Goal: Ask a question: Seek information or help from site administrators or community

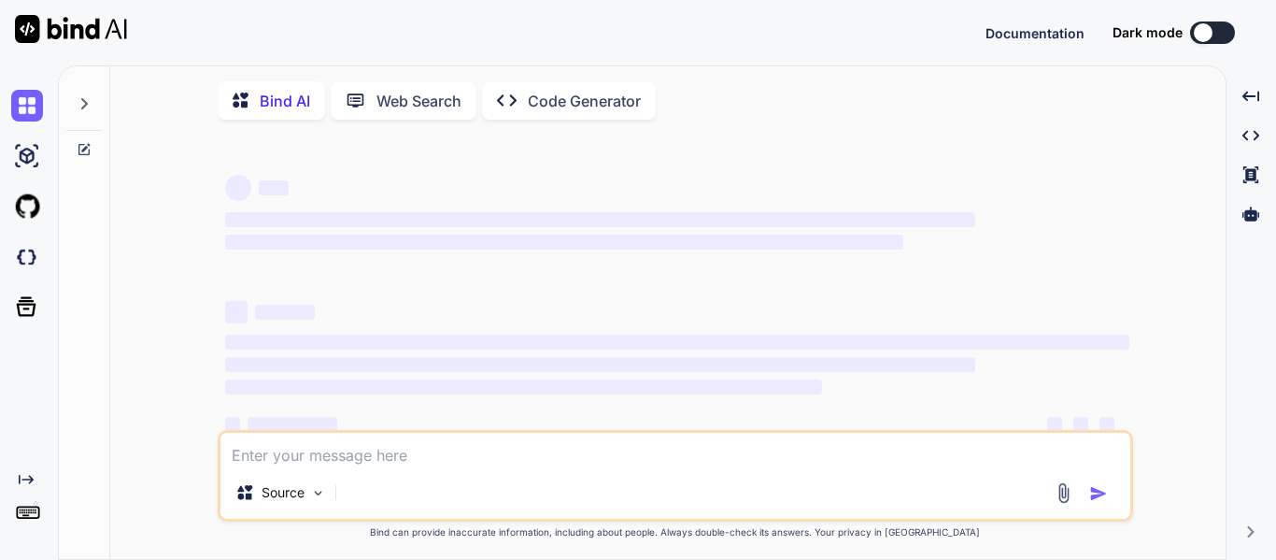
click at [584, 453] on textarea at bounding box center [675, 450] width 910 height 34
click at [78, 103] on icon at bounding box center [84, 103] width 15 height 15
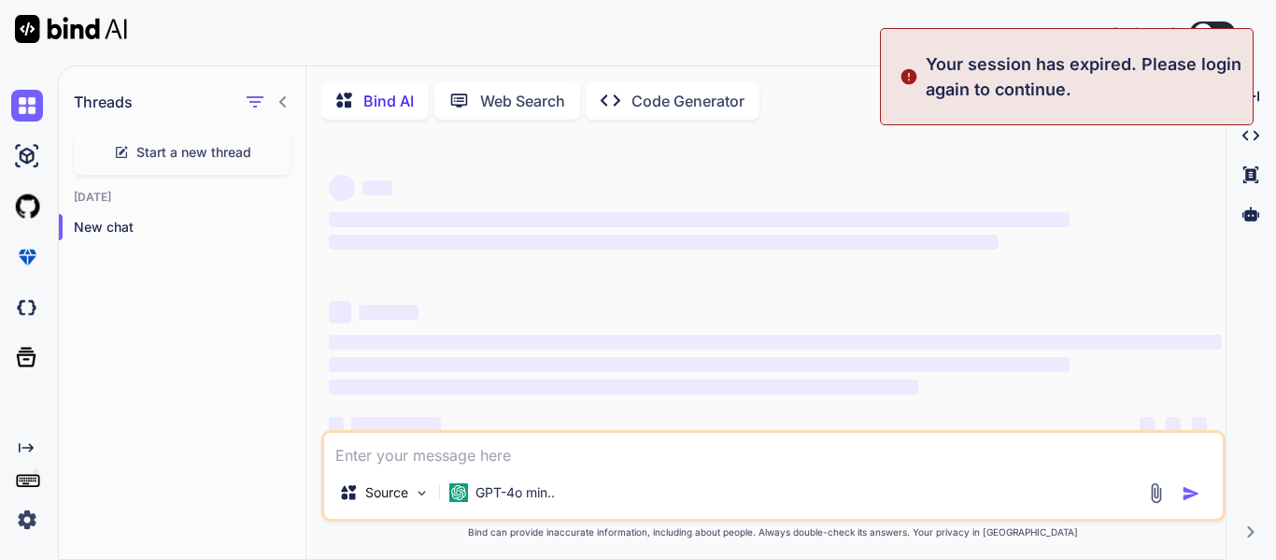
click at [1178, 56] on p "Your session has expired. Please login again to continue." at bounding box center [1084, 76] width 316 height 50
click at [1219, 25] on button at bounding box center [1212, 32] width 45 height 22
type textarea "x"
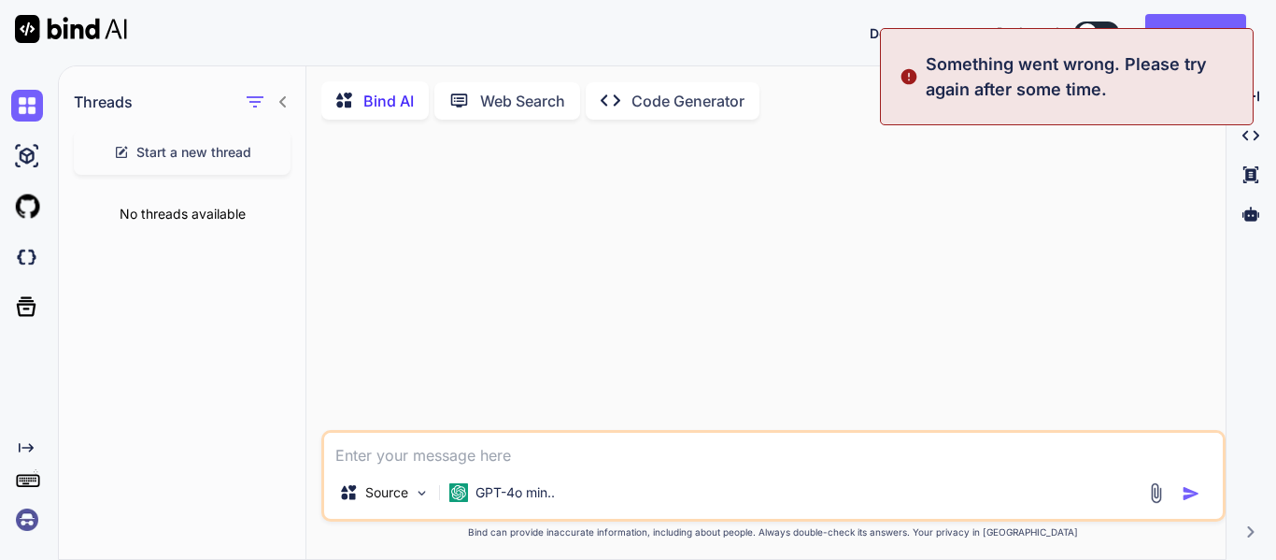
click at [1201, 28] on div "Something went wrong. Please try again after some time." at bounding box center [1067, 76] width 374 height 97
click at [1201, 19] on button "Sign in" at bounding box center [1195, 32] width 101 height 37
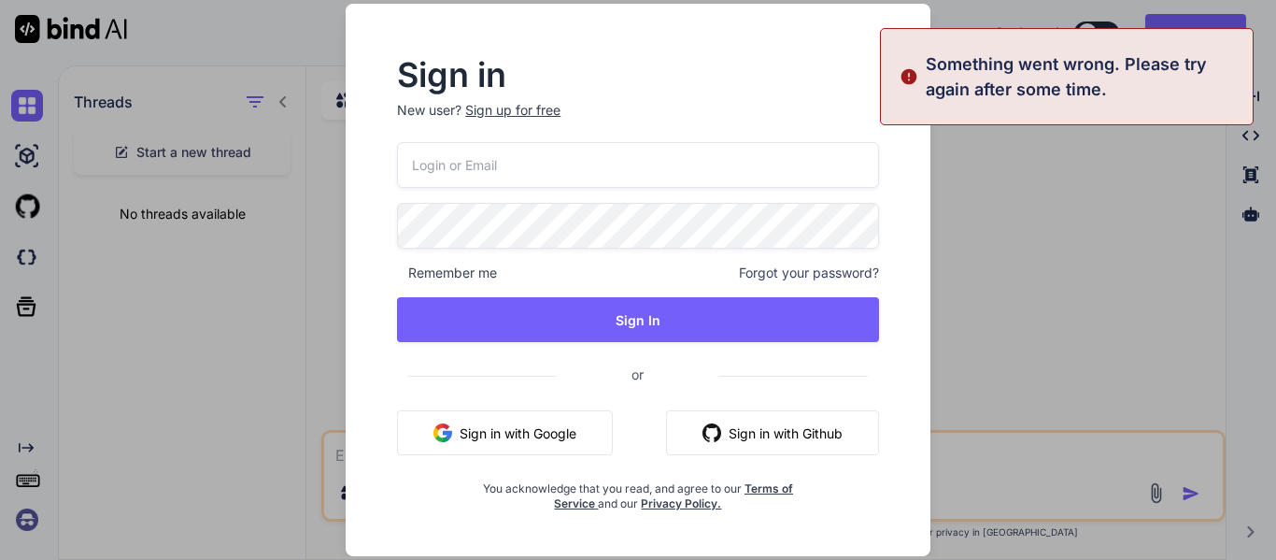
click at [671, 177] on input "email" at bounding box center [638, 165] width 482 height 46
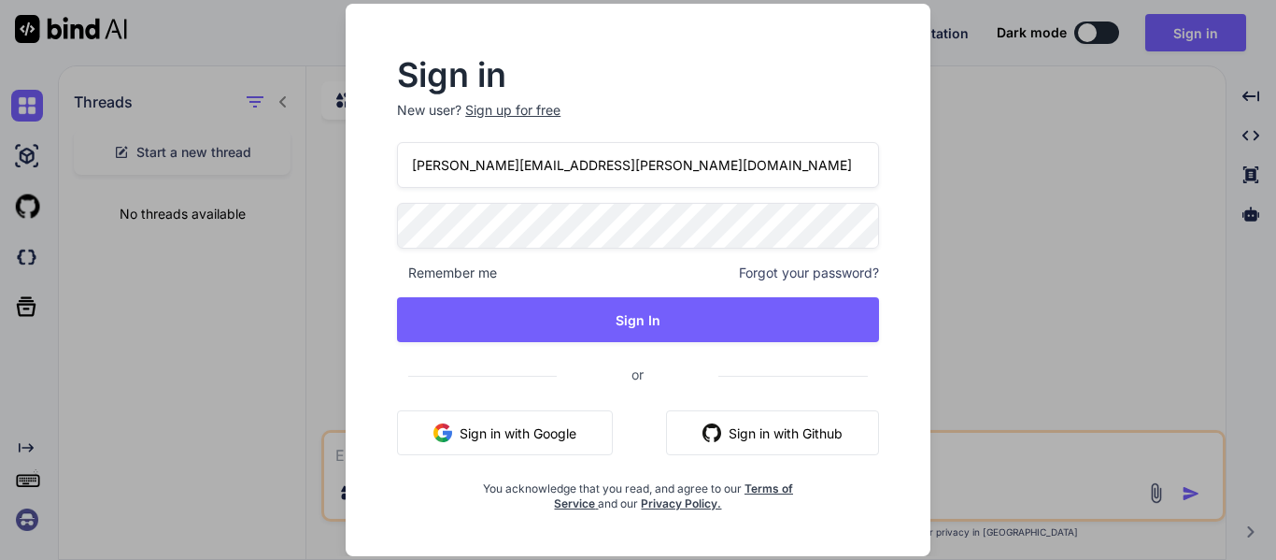
type input "[PERSON_NAME][EMAIL_ADDRESS][PERSON_NAME][DOMAIN_NAME]"
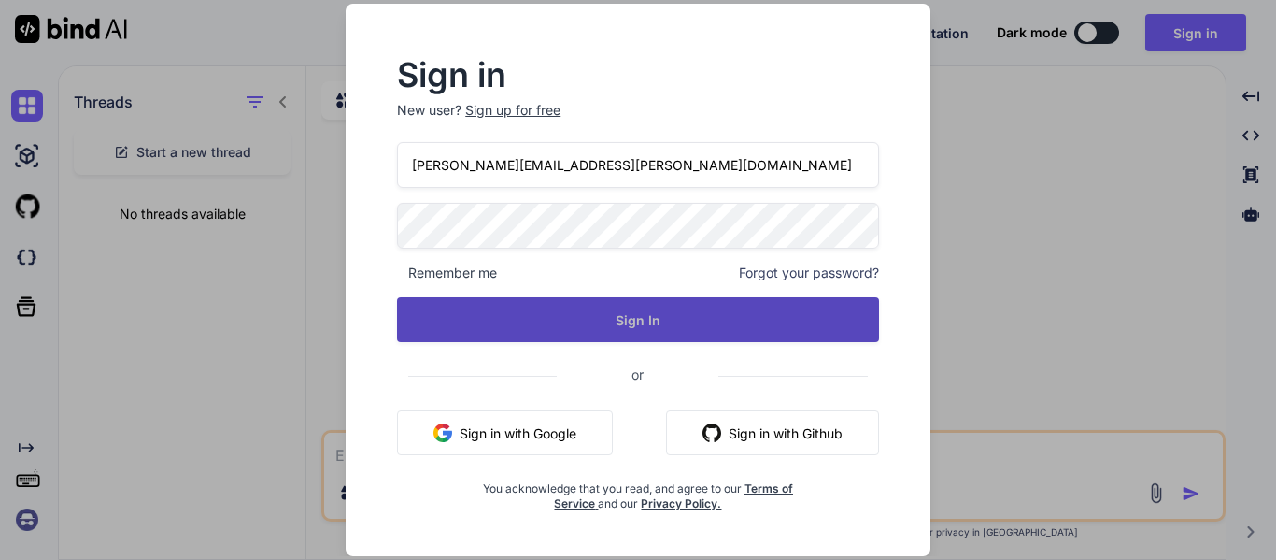
click at [705, 306] on button "Sign In" at bounding box center [638, 319] width 482 height 45
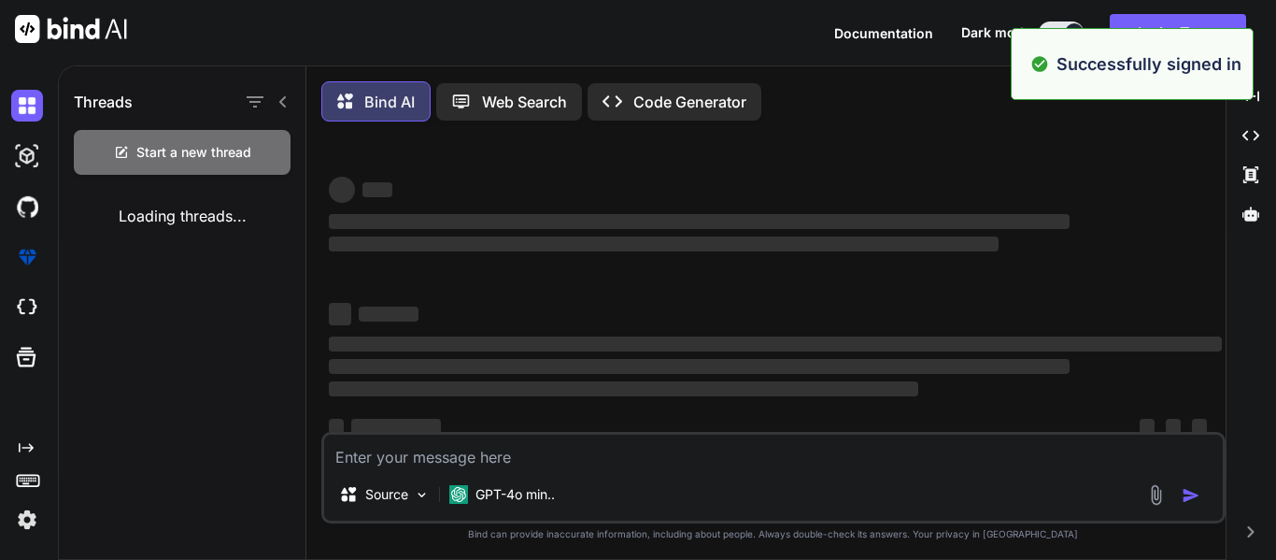
type textarea "x"
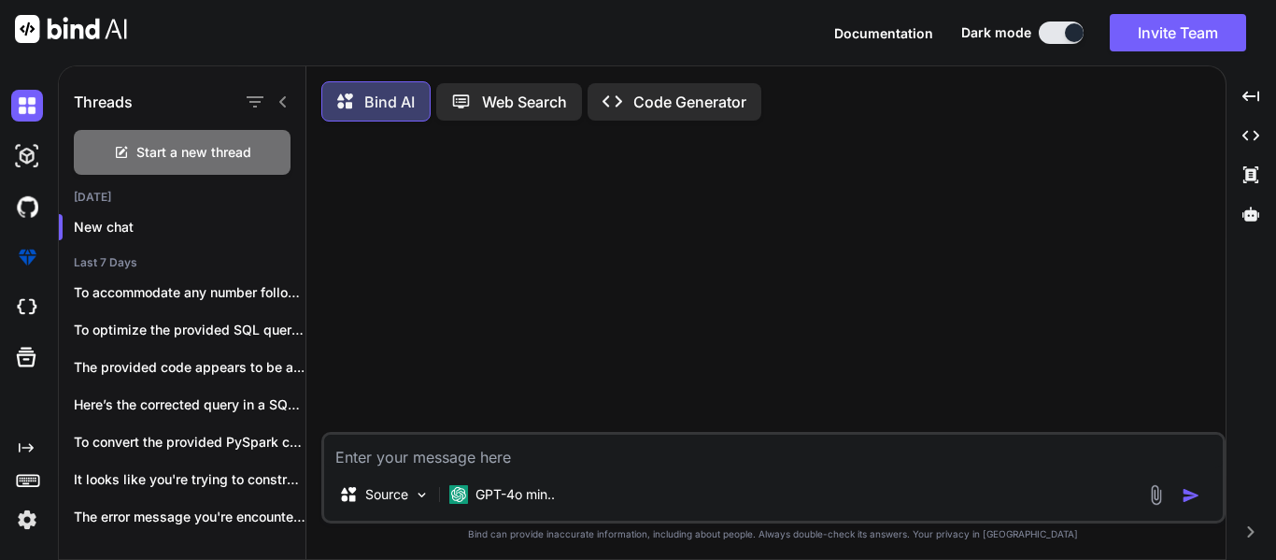
click at [704, 461] on textarea at bounding box center [773, 451] width 899 height 34
type textarea "I"
type textarea "x"
type textarea "I"
type textarea "x"
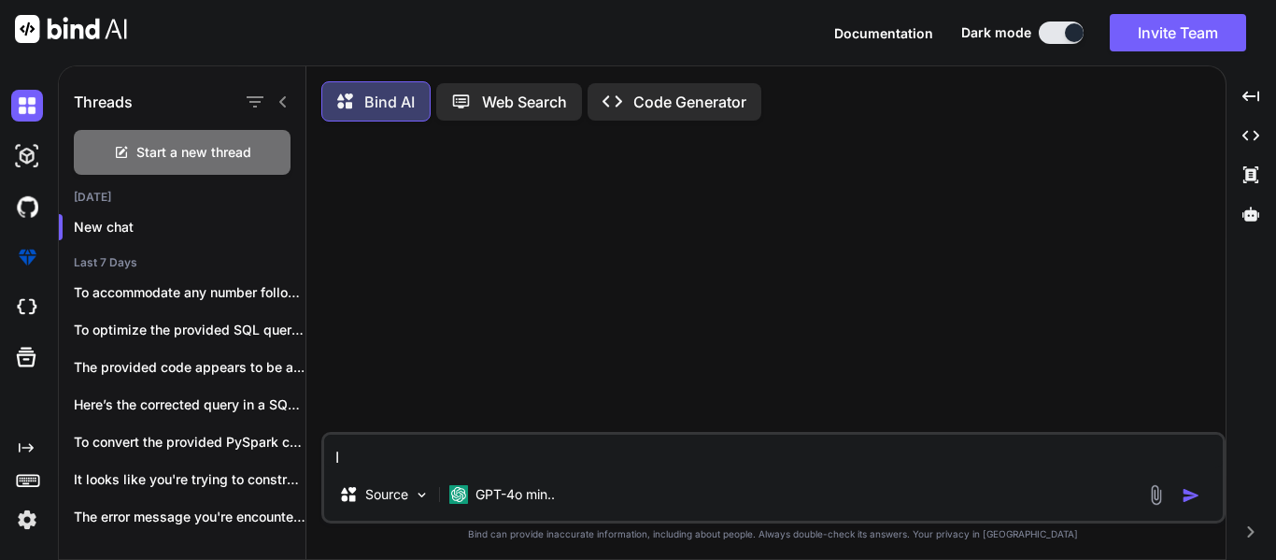
type textarea "I a"
type textarea "x"
type textarea "I am"
type textarea "x"
type textarea "I am"
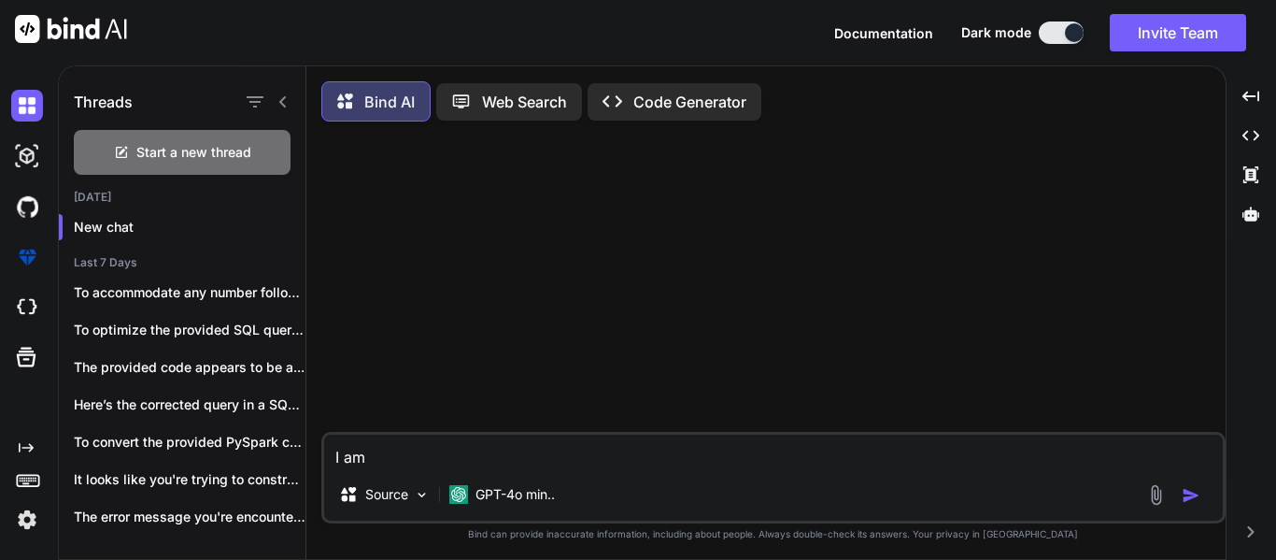
type textarea "x"
type textarea "I am w"
type textarea "x"
type textarea "I am wr"
type textarea "x"
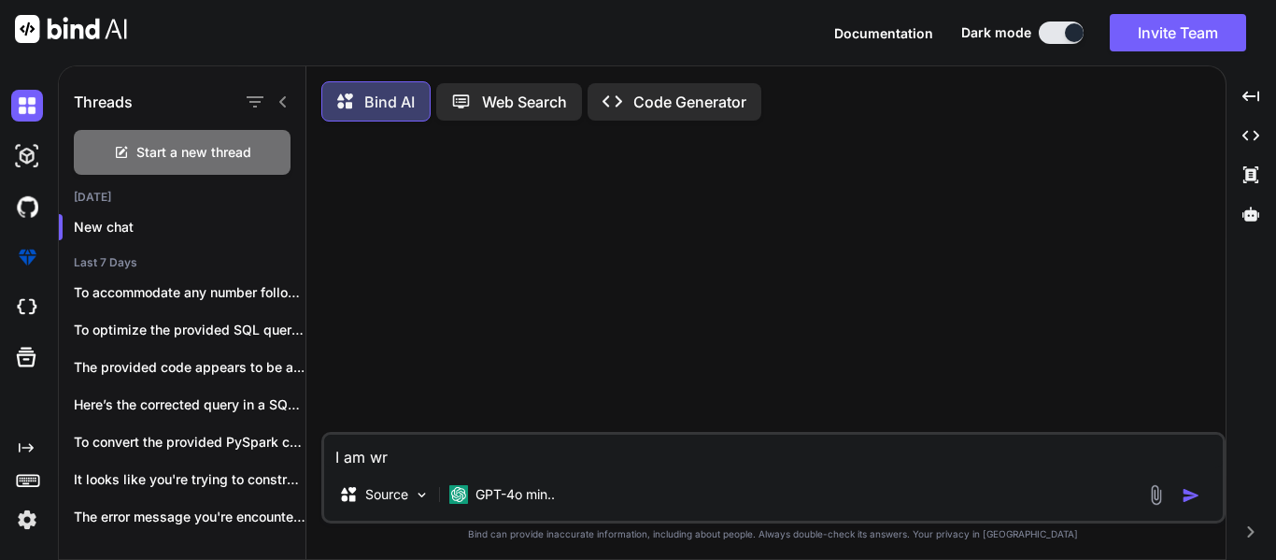
type textarea "I am wri"
type textarea "x"
type textarea "I am writ"
type textarea "x"
type textarea "I am writi"
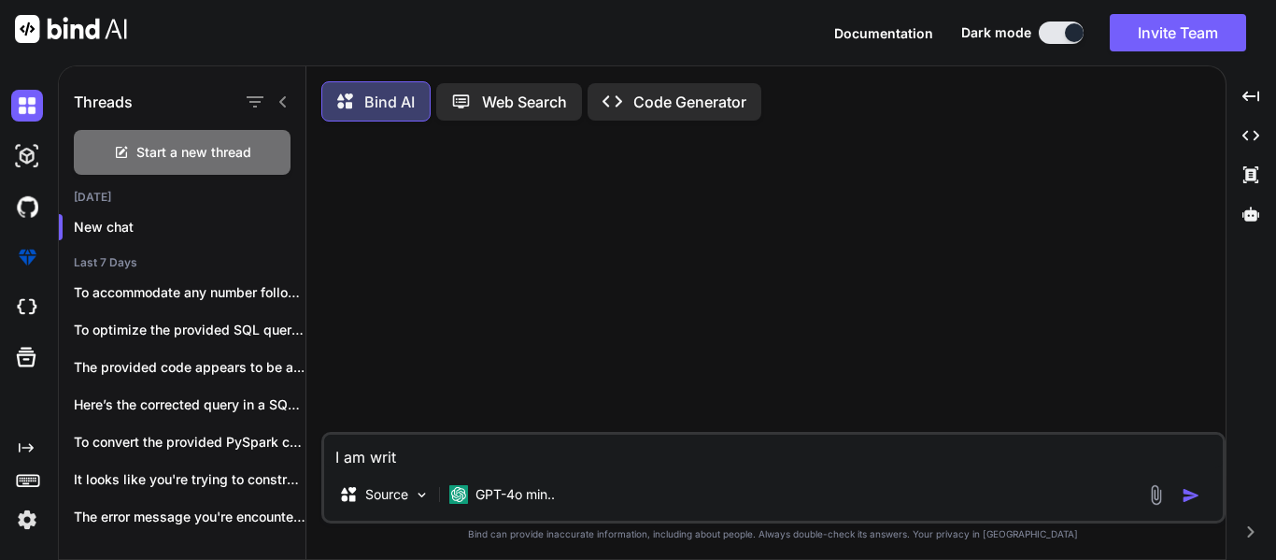
type textarea "x"
type textarea "I am writin"
type textarea "x"
type textarea "I am writing"
type textarea "x"
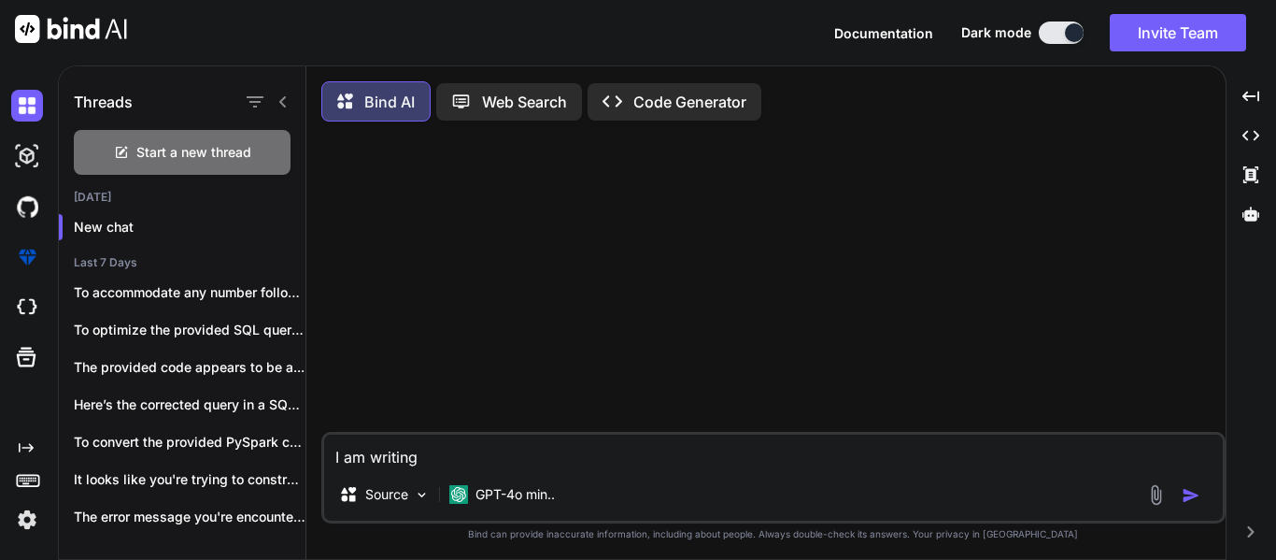
type textarea "I am writing"
type textarea "x"
type textarea "I am writing a"
type textarea "x"
type textarea "I am writing an"
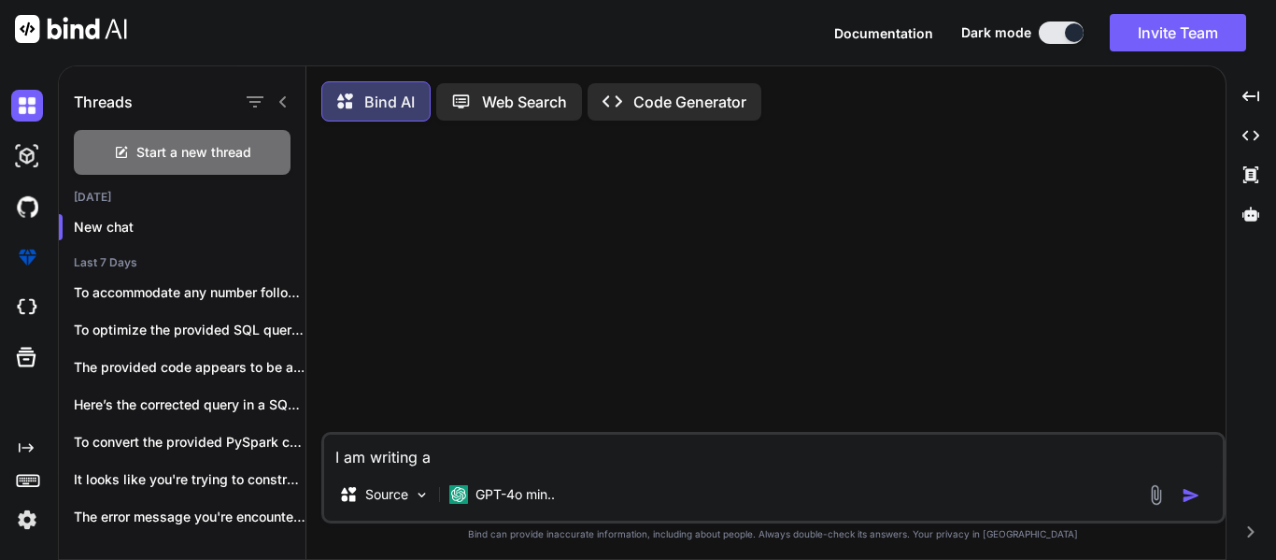
type textarea "x"
type textarea "I am writing an"
type textarea "x"
type textarea "I am writing an s"
type textarea "x"
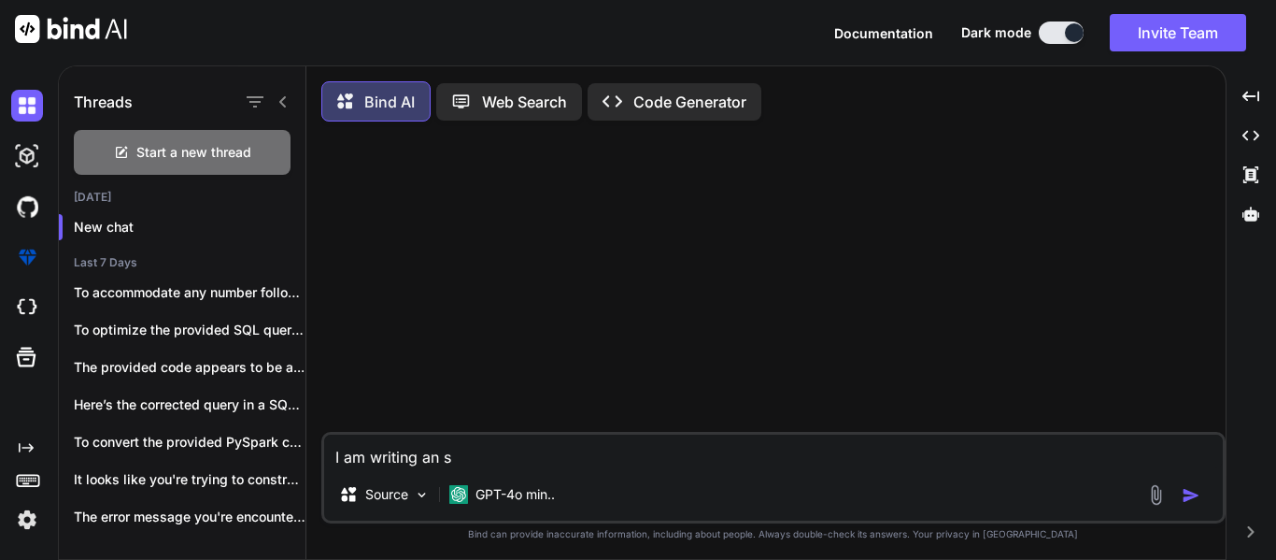
type textarea "I am writing an sq"
type textarea "x"
type textarea "I am writing an sql"
type textarea "x"
type textarea "I am writing an sql"
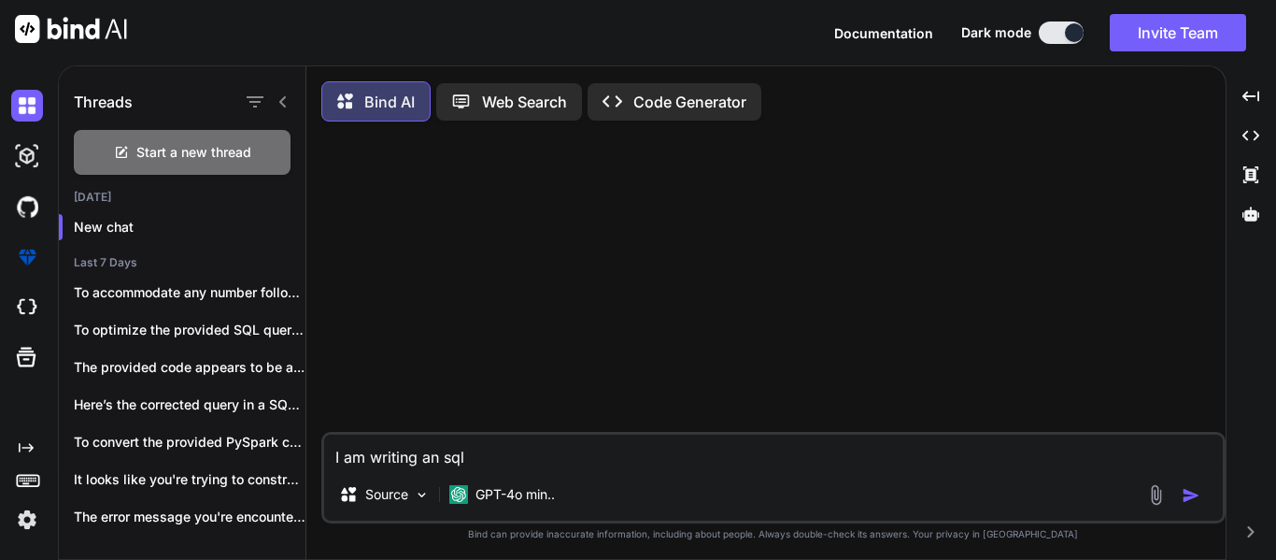
type textarea "x"
type textarea "I am writing an sql q"
type textarea "x"
type textarea "I am writing an sql qu"
type textarea "x"
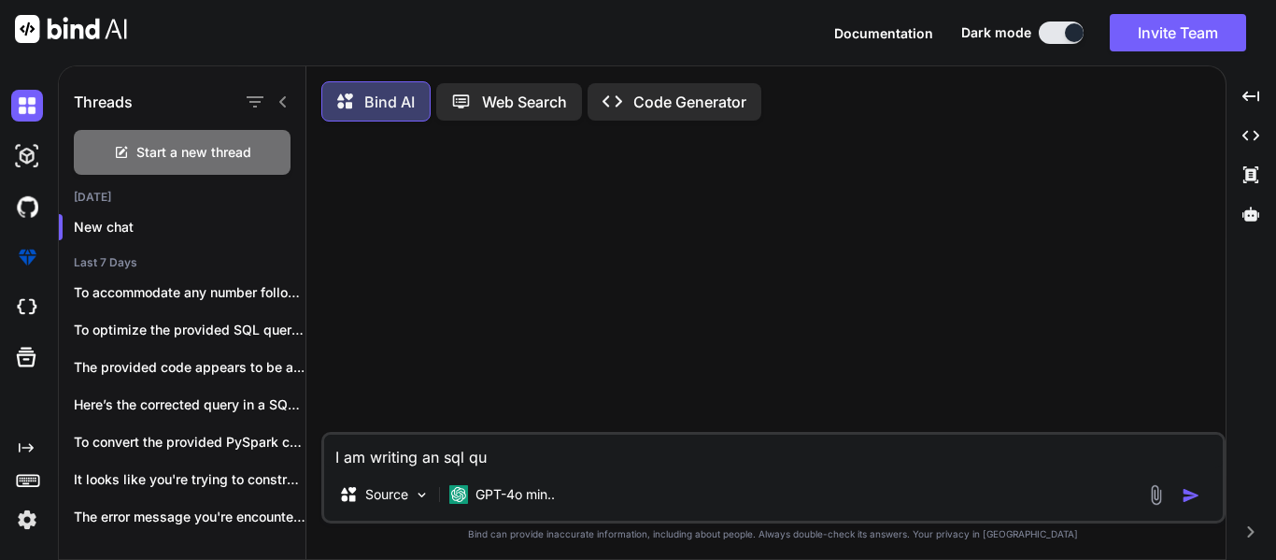
type textarea "I am writing an sql que"
type textarea "x"
type textarea "I am writing an sql quer"
type textarea "x"
type textarea "I am writing an sql query"
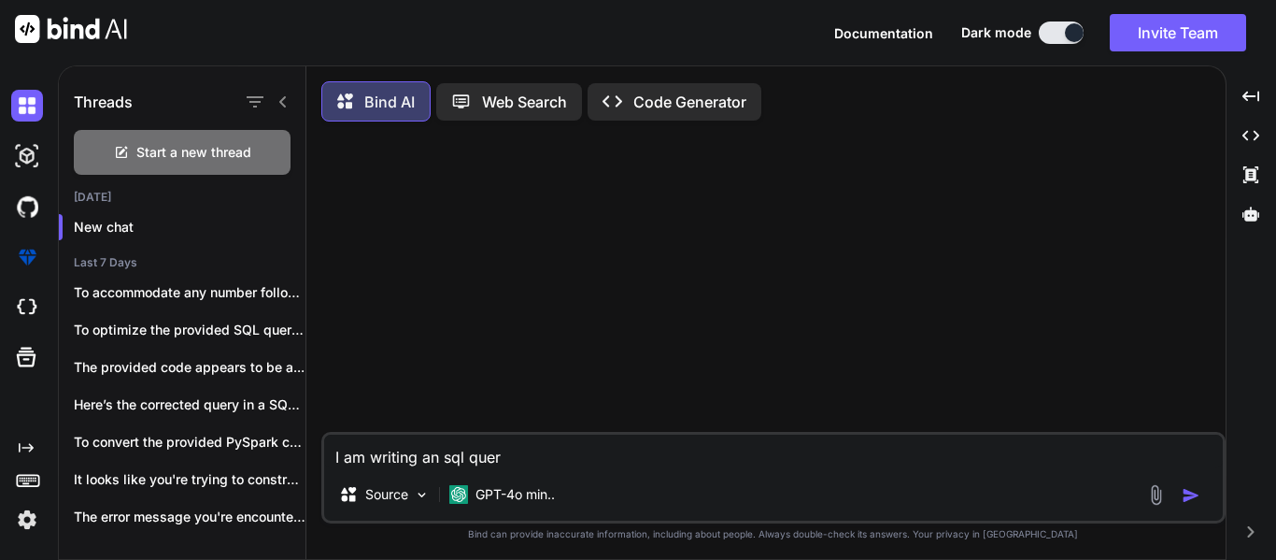
type textarea "x"
type textarea "I am writing an sql query"
type textarea "x"
type textarea "I am writing an sql query w"
type textarea "x"
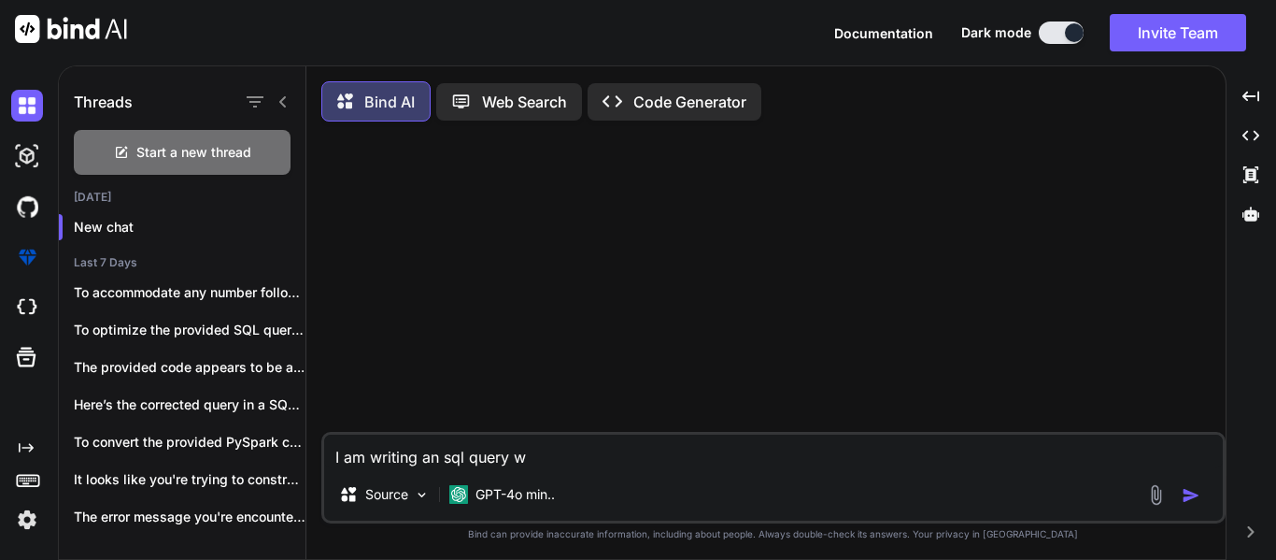
type textarea "I am writing an sql query wh"
type textarea "x"
type textarea "I am writing an sql query whi"
type textarea "x"
type textarea "I am writing an sql query whic"
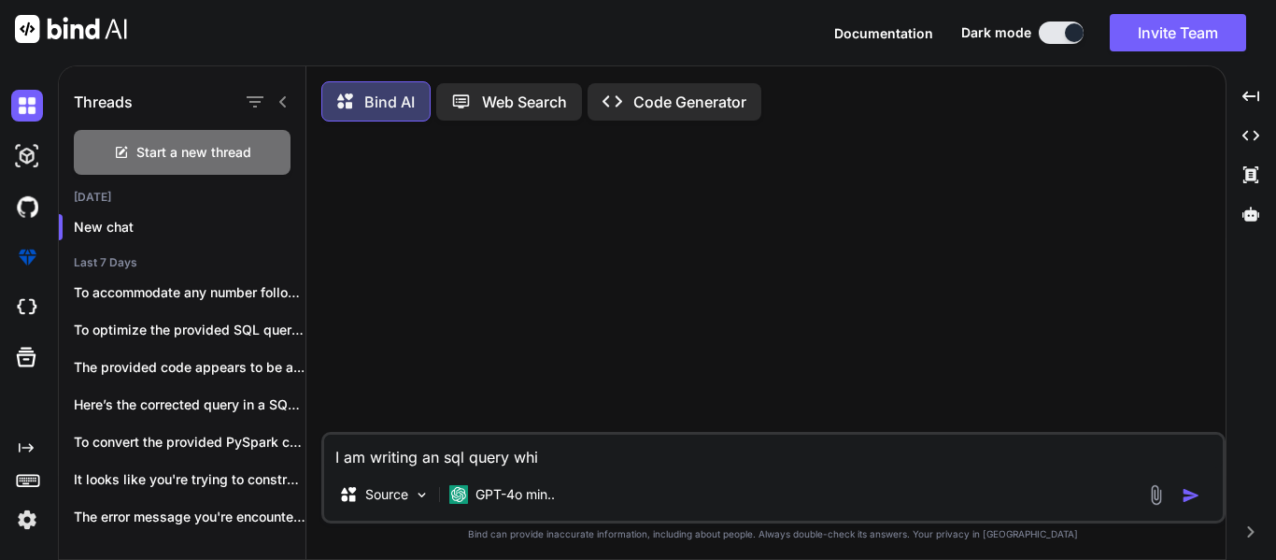
type textarea "x"
type textarea "I am writing an sql query which"
type textarea "x"
type textarea "I am writing an sql query which"
type textarea "x"
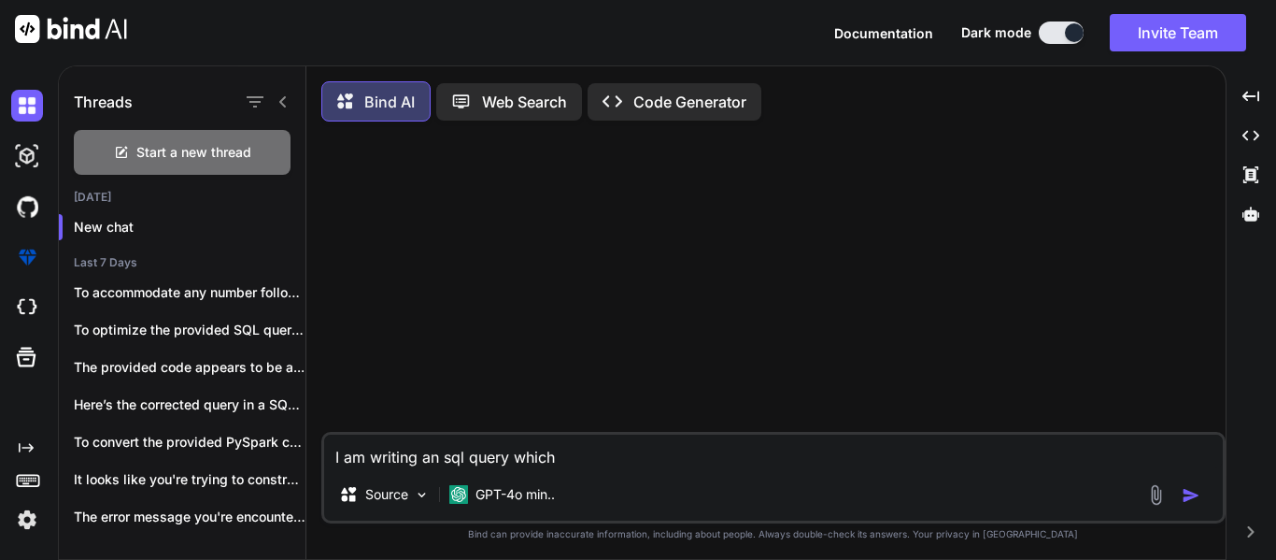
type textarea "I am writing an sql query which i"
type textarea "x"
type textarea "I am writing an sql query which is"
type textarea "x"
type textarea "I am writing an sql query which is"
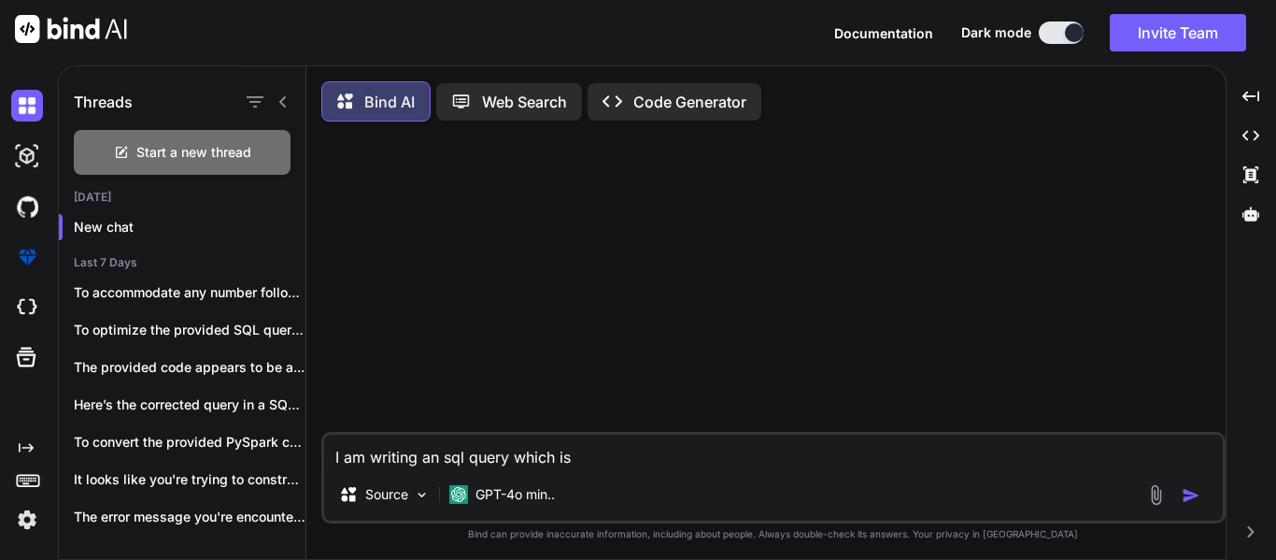
type textarea "x"
type textarea "I am writing an sql query which is s"
type textarea "x"
type textarea "I am writing an sql query which is su"
type textarea "x"
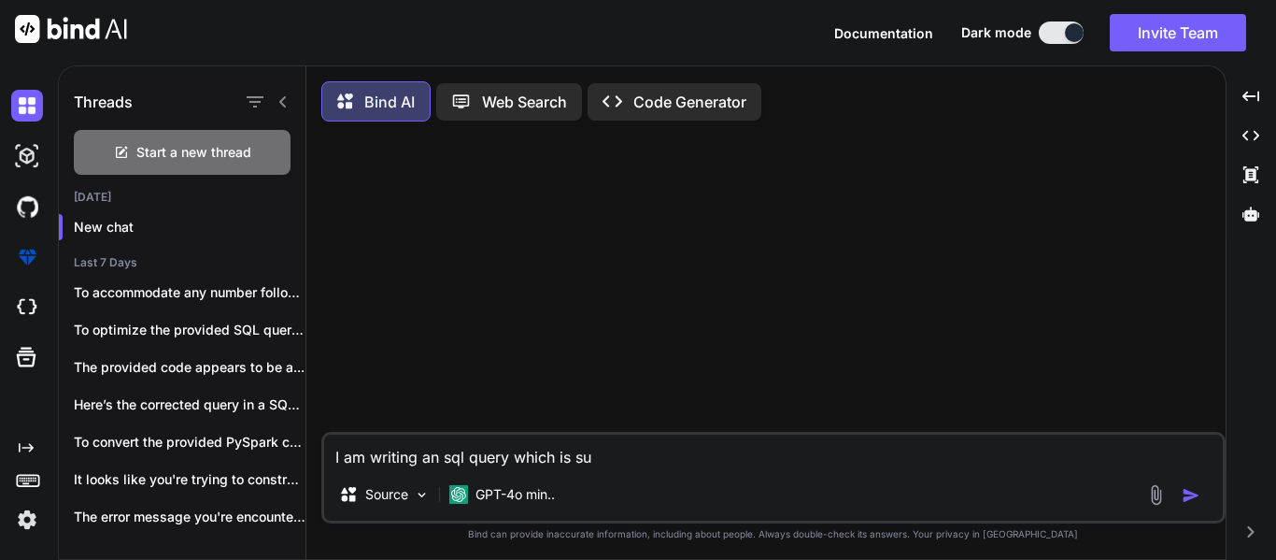
type textarea "I am writing an sql query which is sum"
type textarea "x"
type textarea "I am writing an sql query which is summ"
type textarea "x"
type textarea "I am writing an sql query which is summi"
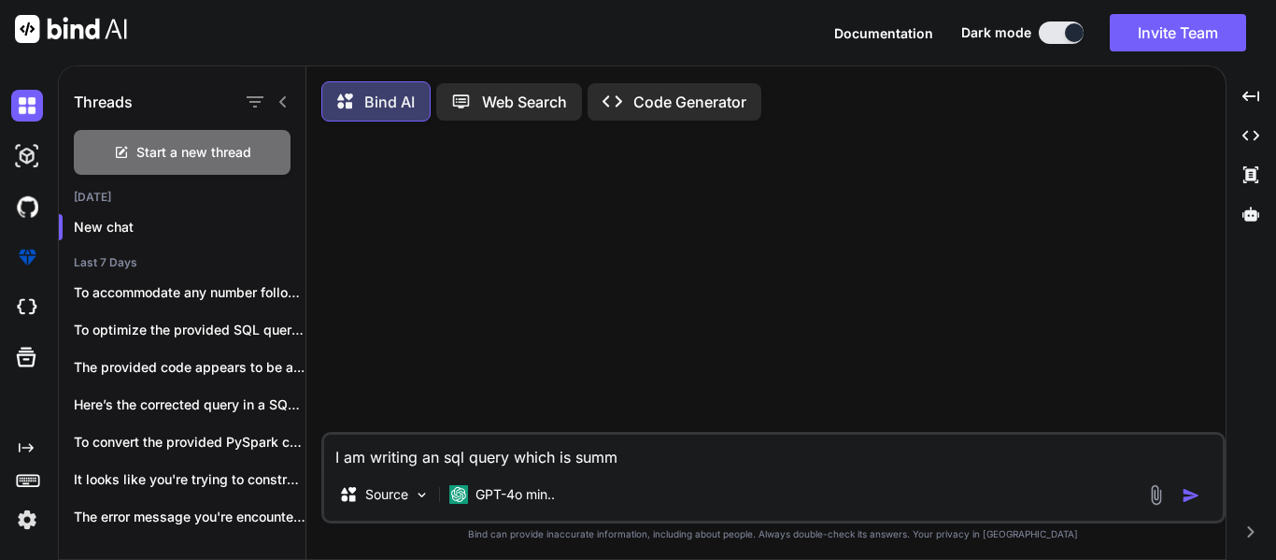
type textarea "x"
type textarea "I am writing an sql query which is summin"
type textarea "x"
type textarea "I am writing an sql query which is summing"
type textarea "x"
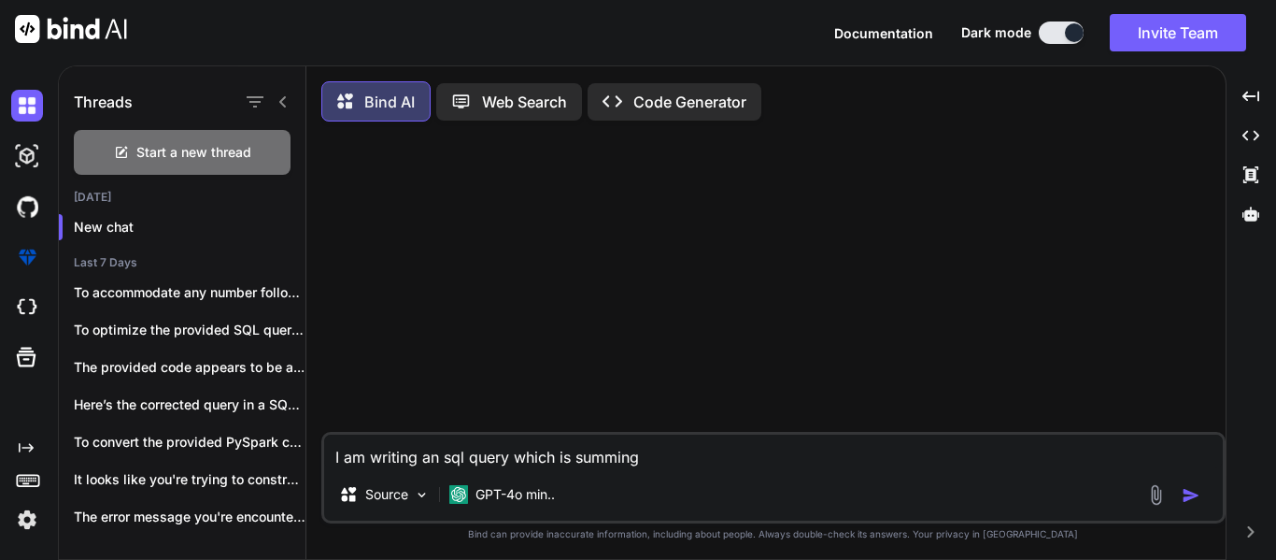
type textarea "I am writing an sql query which is summing"
type textarea "x"
type textarea "I am writing an sql query which is summing a"
type textarea "x"
type textarea "I am writing an sql query which is summing a"
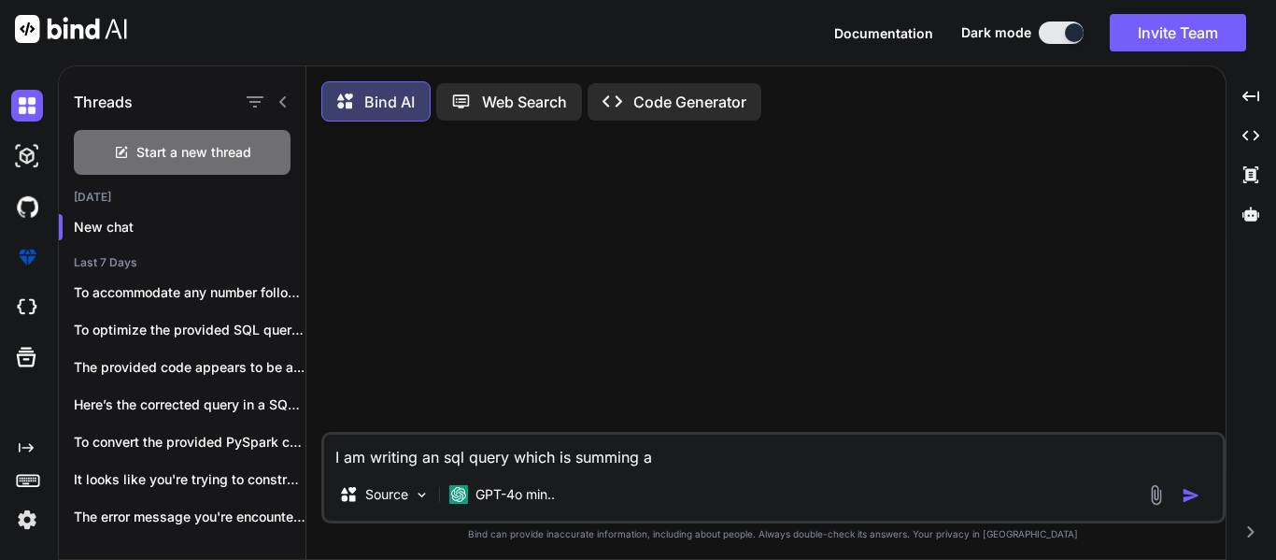
type textarea "x"
type textarea "I am writing an sql query which is summing a c"
type textarea "x"
type textarea "I am writing an sql query which is summing a co"
type textarea "x"
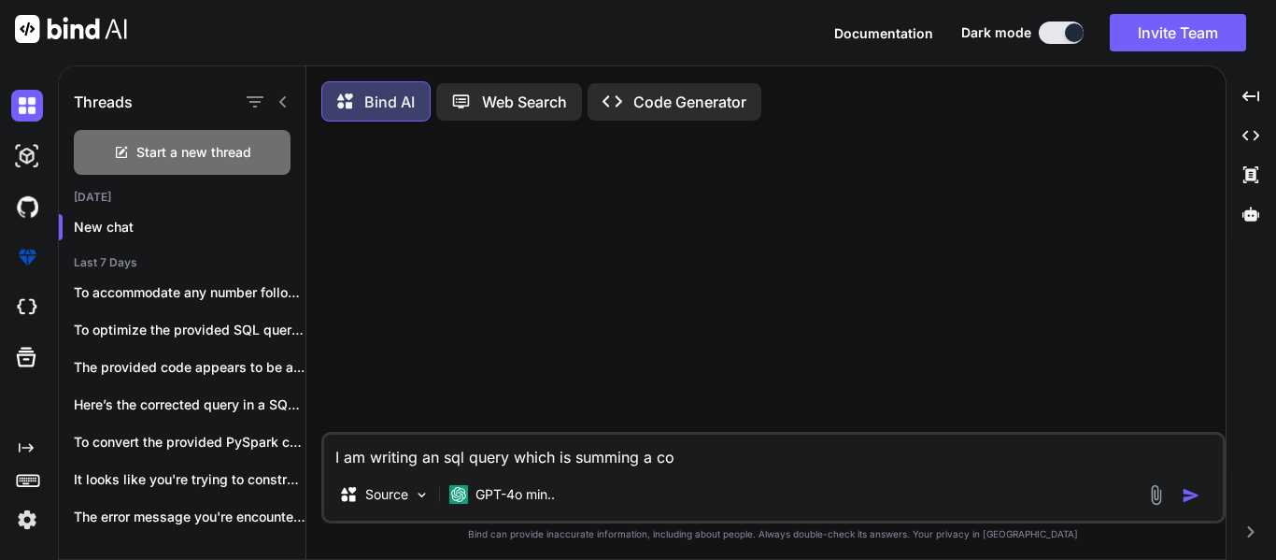
type textarea "I am writing an sql query which is summing a col"
type textarea "x"
type textarea "I am writing an sql query which is summing a colu"
type textarea "x"
type textarea "I am writing an sql query which is summing a colum"
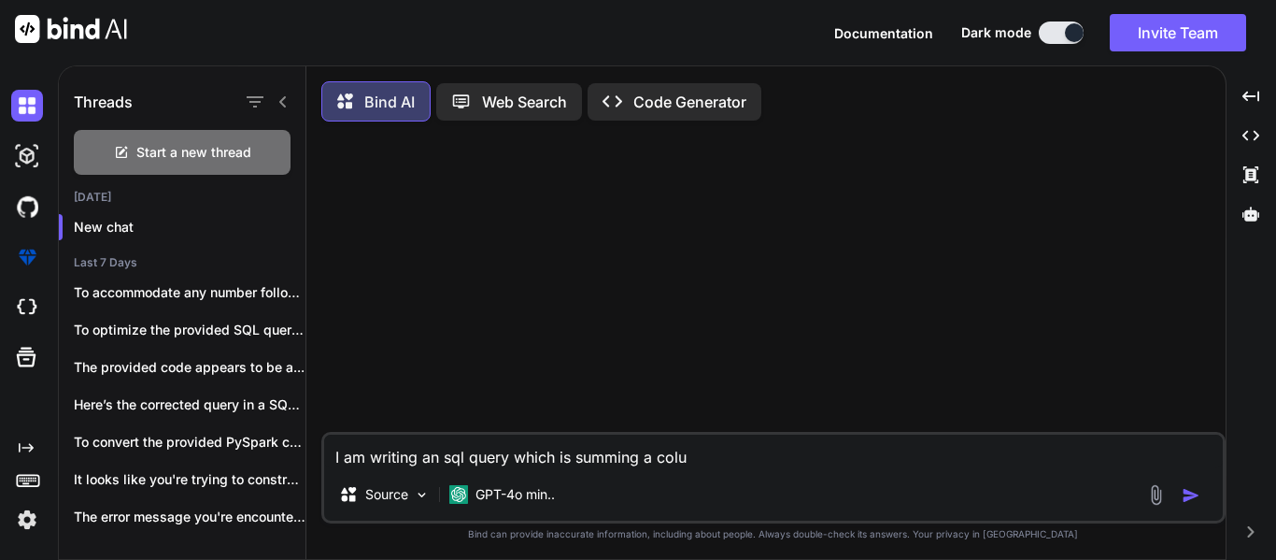
type textarea "x"
type textarea "I am writing an sql query which is summing a column"
type textarea "x"
type textarea "I am writing an sql query which is summing a column"
type textarea "x"
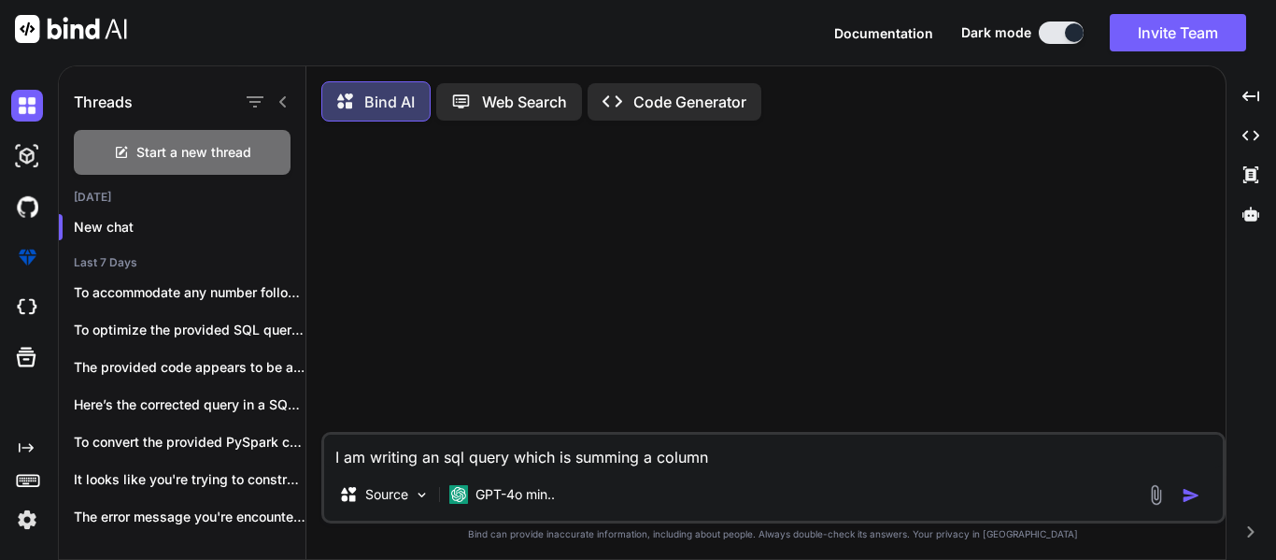
type textarea "I am writing an sql query which is summing a column"
type textarea "x"
type textarea "I am writing an sql query which is summing a colum"
type textarea "x"
type textarea "I am writing an sql query which is summing a colu"
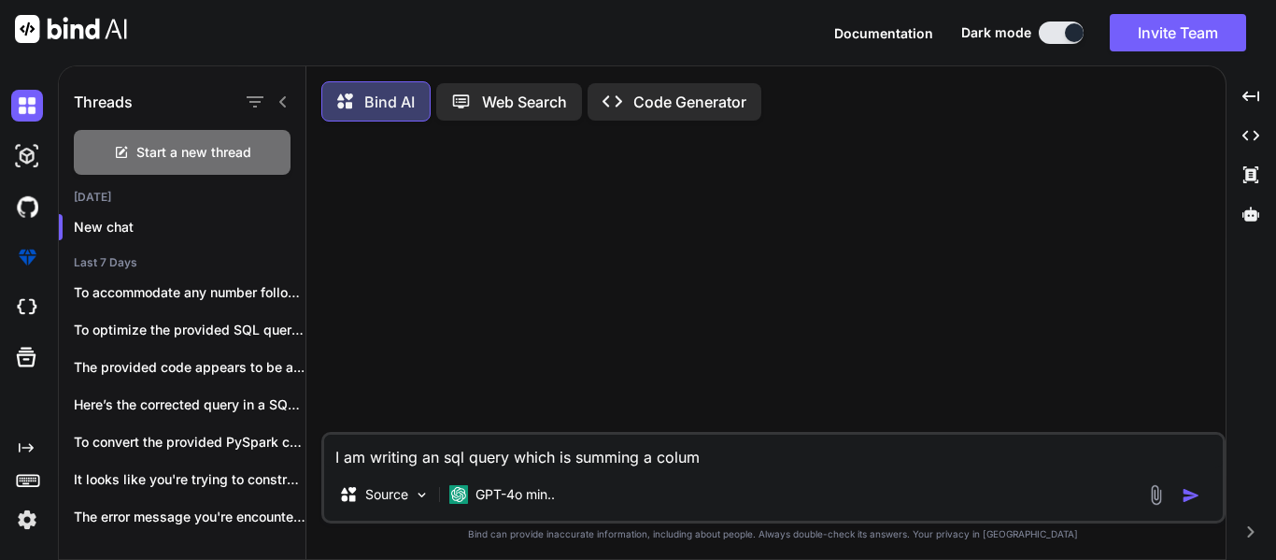
type textarea "x"
type textarea "I am writing an sql query which is summing a col"
type textarea "x"
type textarea "I am writing an sql query which is summing a co"
type textarea "x"
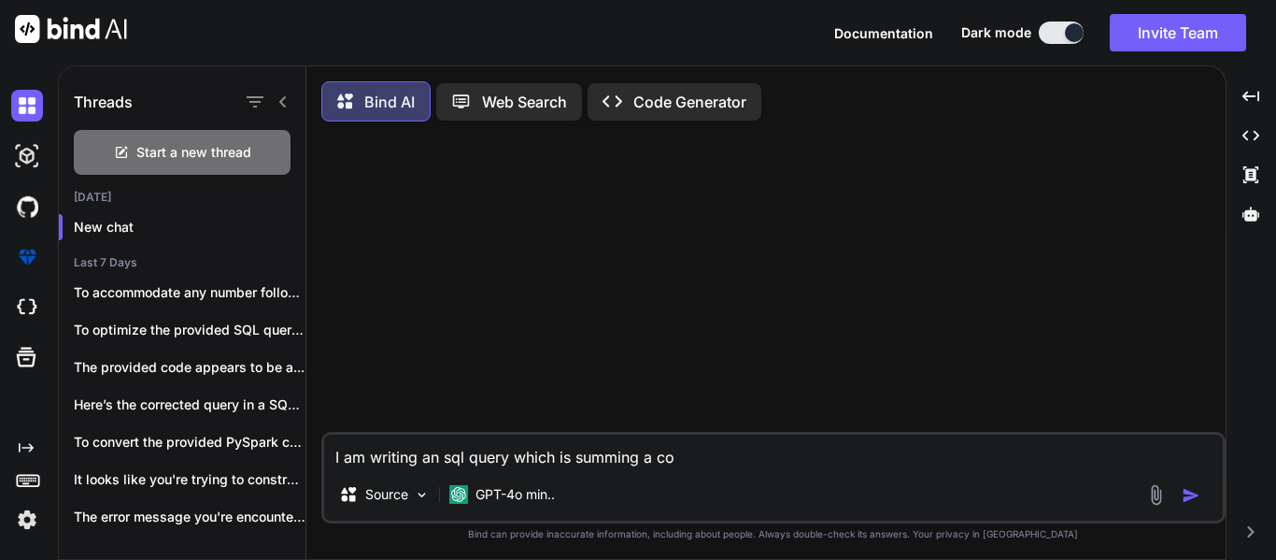
type textarea "I am writing an sql query which is summing a c"
type textarea "x"
type textarea "I am writing an sql query which is summing a"
type textarea "x"
type textarea "I am writing an sql query which is summing a"
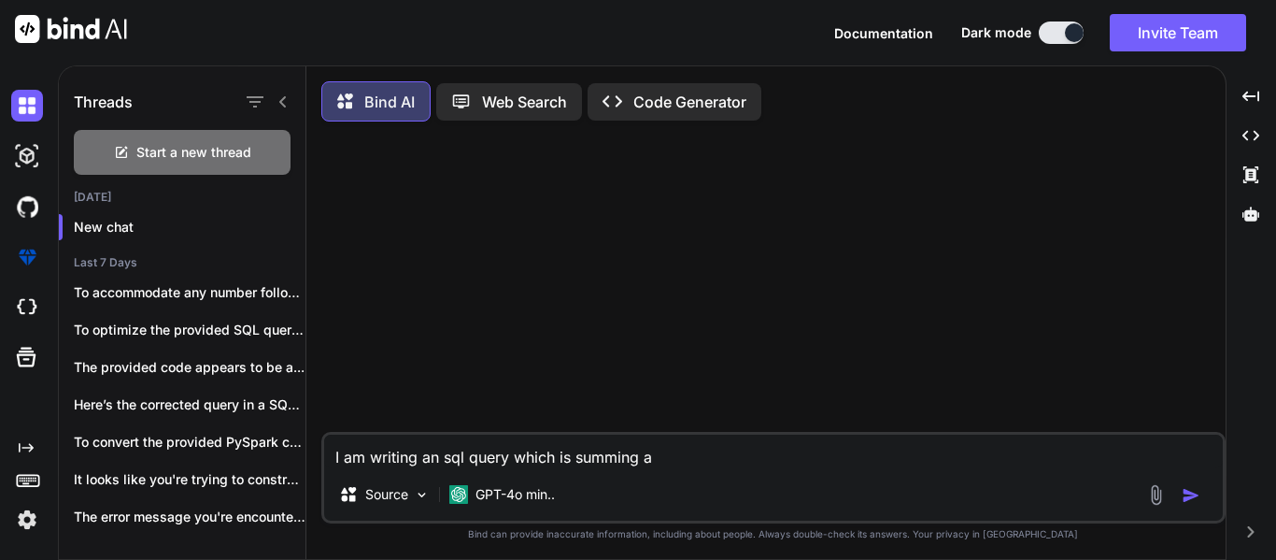
type textarea "x"
type textarea "I am writing an sql query which is summing"
type textarea "x"
type textarea "I am writing an sql query which is summing"
type textarea "x"
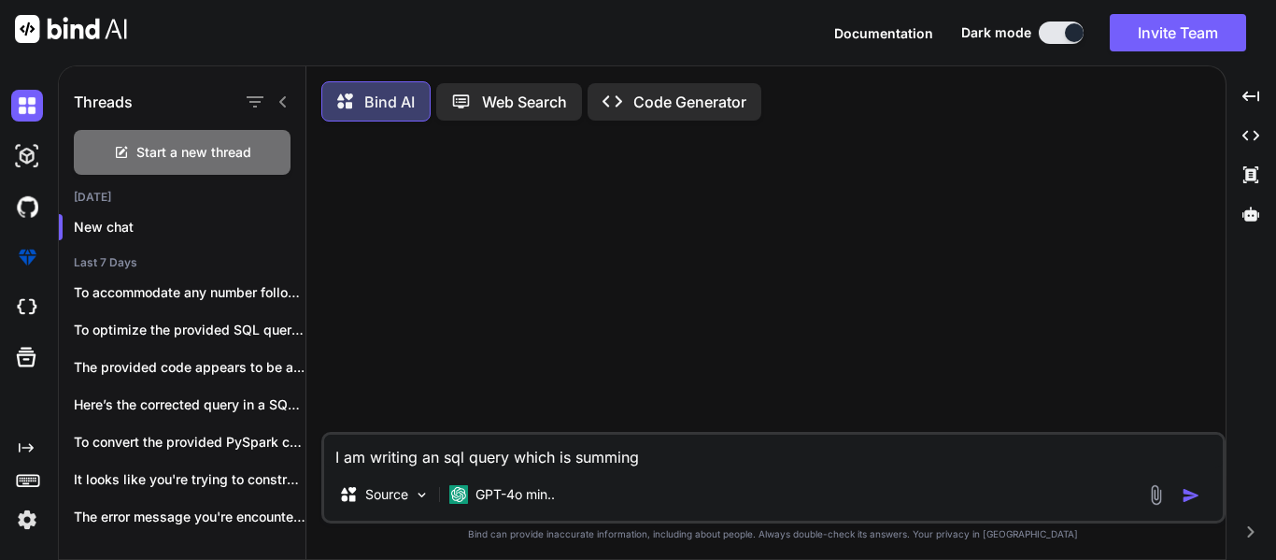
type textarea "I am writing an sql query which is summin"
type textarea "x"
type textarea "I am writing an sql query which is summi"
type textarea "x"
type textarea "I am writing an sql query which is summ"
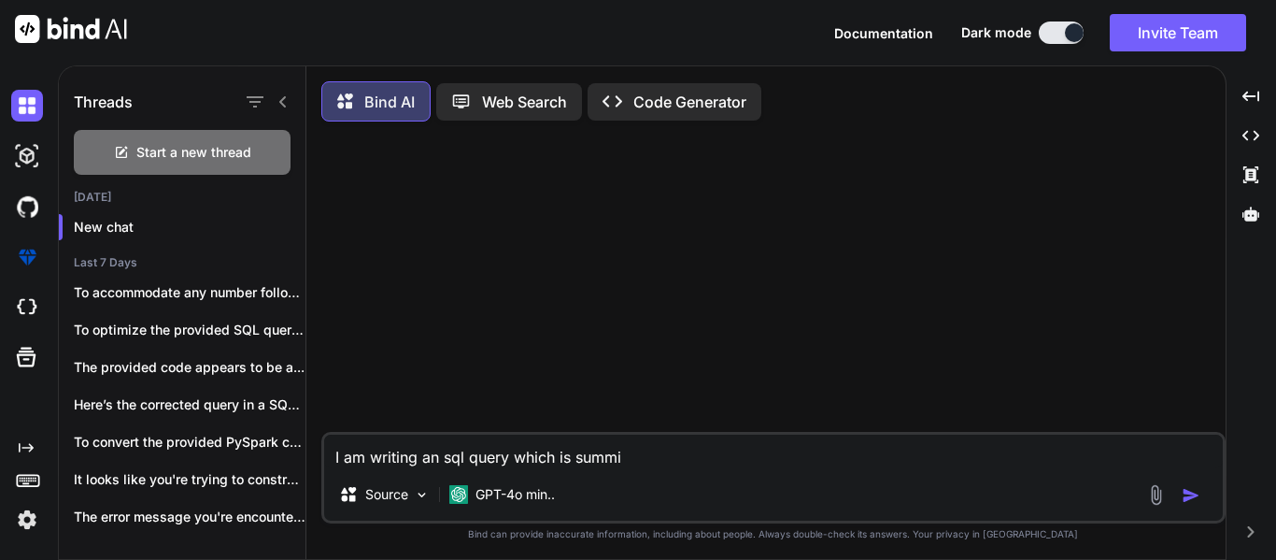
type textarea "x"
type textarea "I am writing an sql query which is sum"
type textarea "x"
type textarea "I am writing an sql query which is su"
type textarea "x"
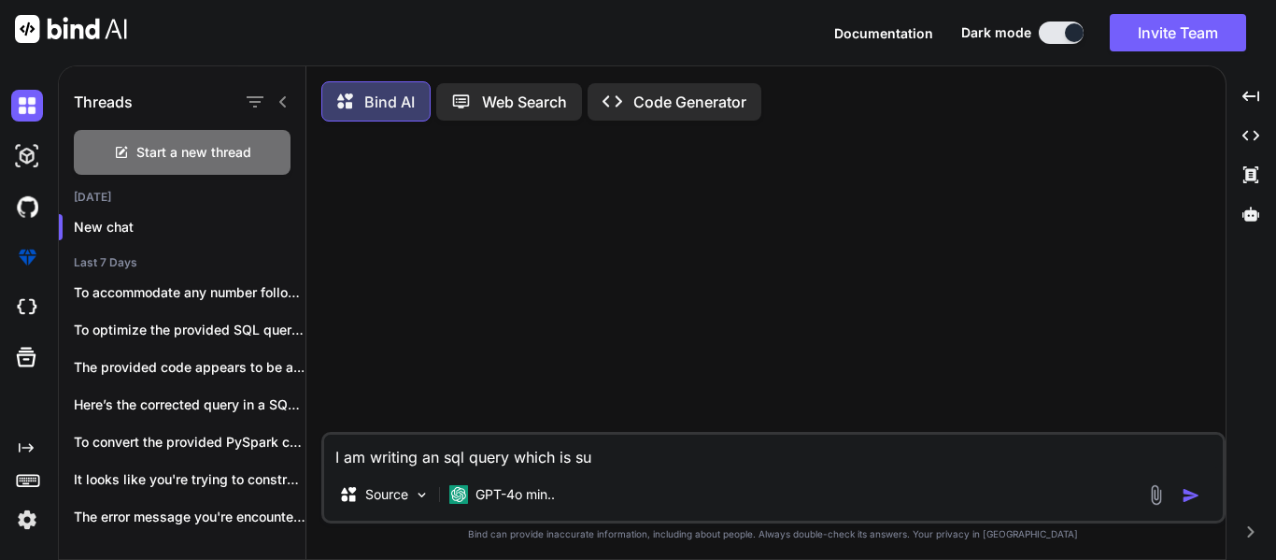
type textarea "I am writing an sql query which is s"
type textarea "x"
type textarea "I am writing an sql query which is"
type textarea "x"
type textarea "I am writing an sql query which is f"
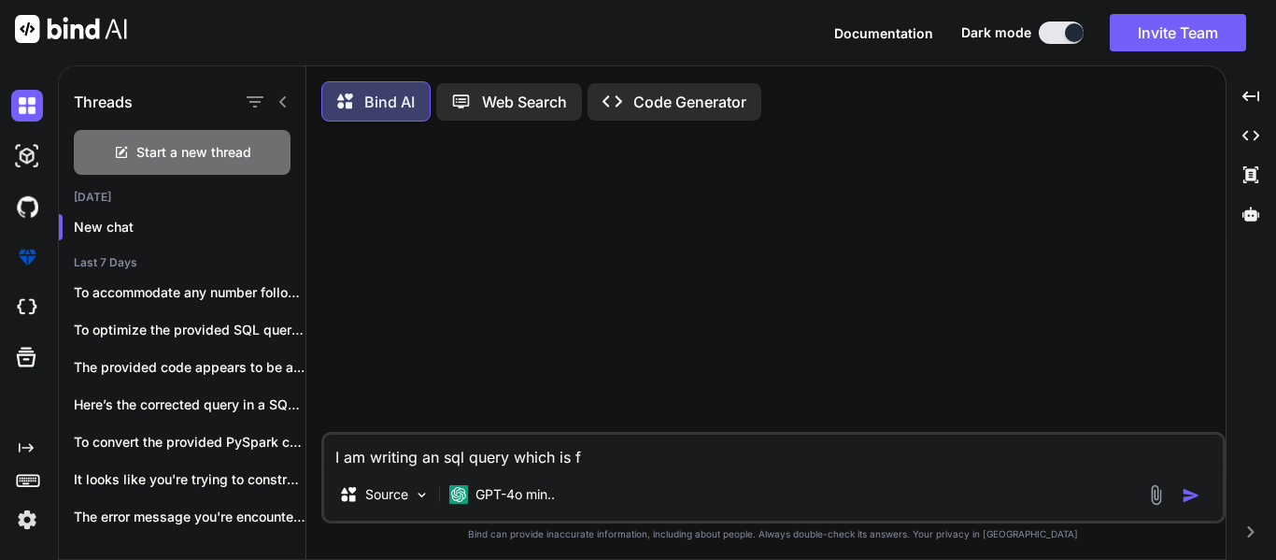
type textarea "x"
type textarea "I am writing an sql query which is fi"
type textarea "x"
type textarea "I am writing an sql query which is fir"
type textarea "x"
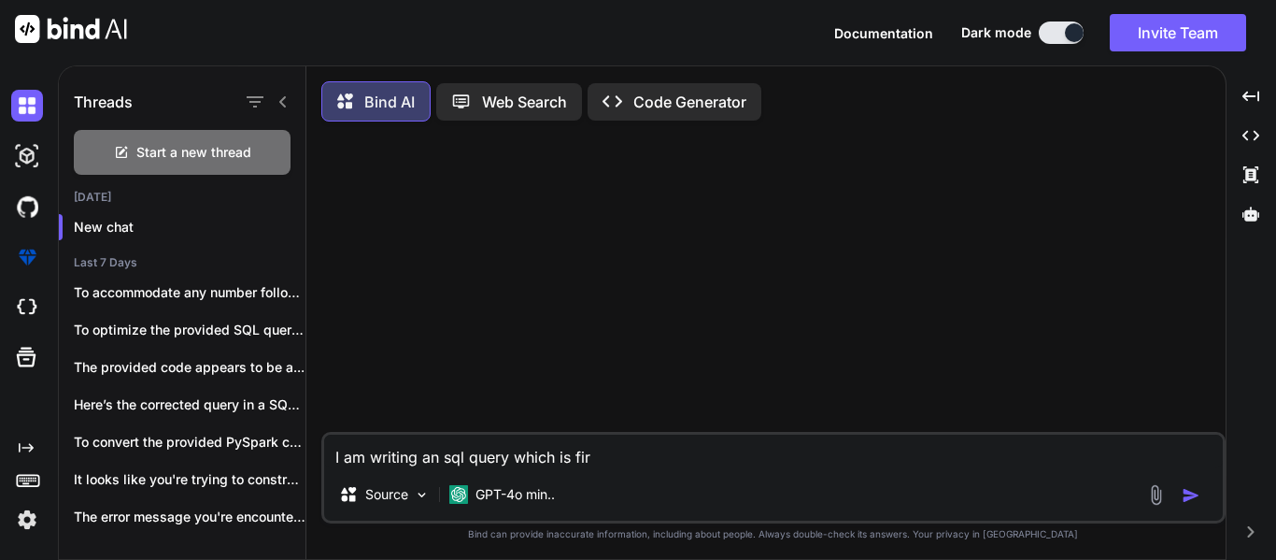
type textarea "I am writing an sql query which is firt"
type textarea "x"
type textarea "I am writing an sql query which is firt"
type textarea "x"
type textarea "I am writing an sql query which is firt"
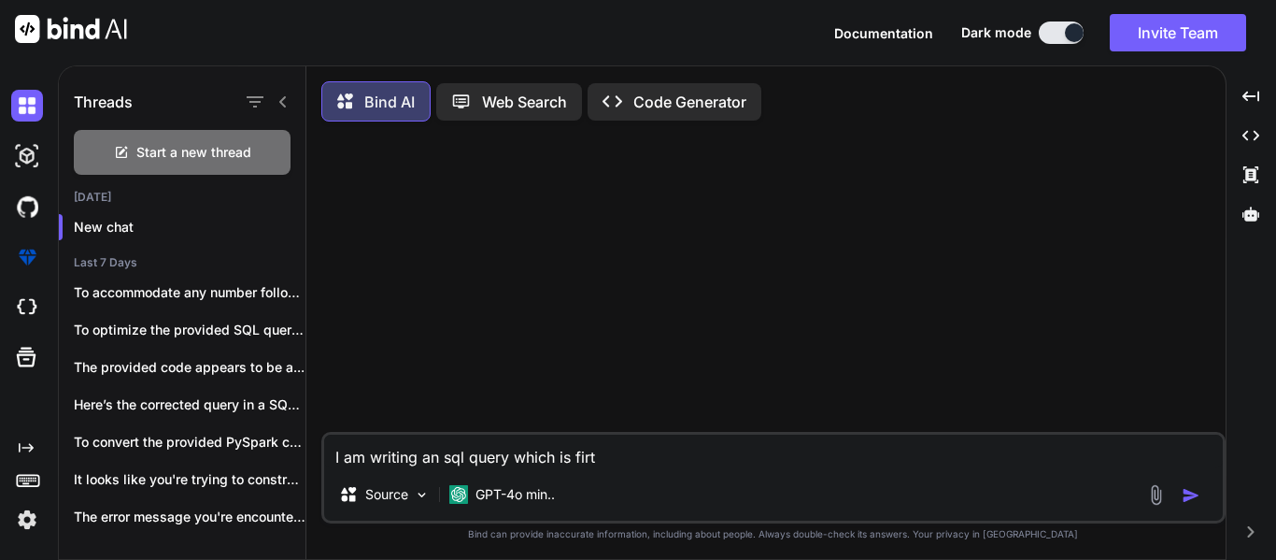
type textarea "x"
type textarea "I am writing an sql query which is fir"
type textarea "x"
type textarea "I am writing an sql query which is firs"
type textarea "x"
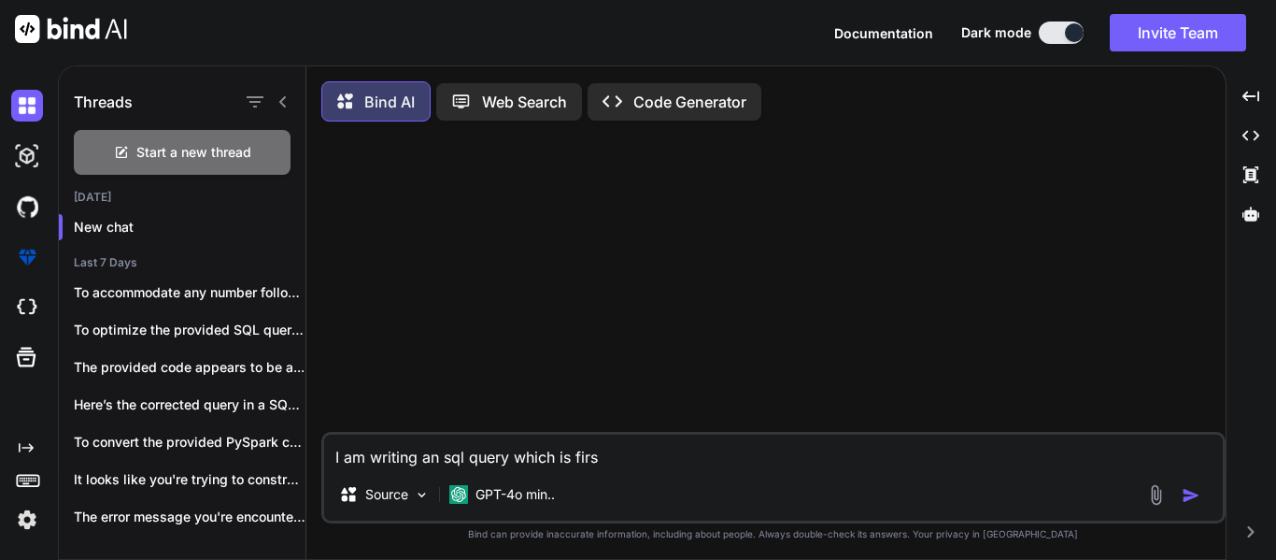
type textarea "I am writing an sql query which is first"
type textarea "x"
type textarea "I am writing an sql query which is first"
type textarea "x"
type textarea "I am writing an sql query which is first d"
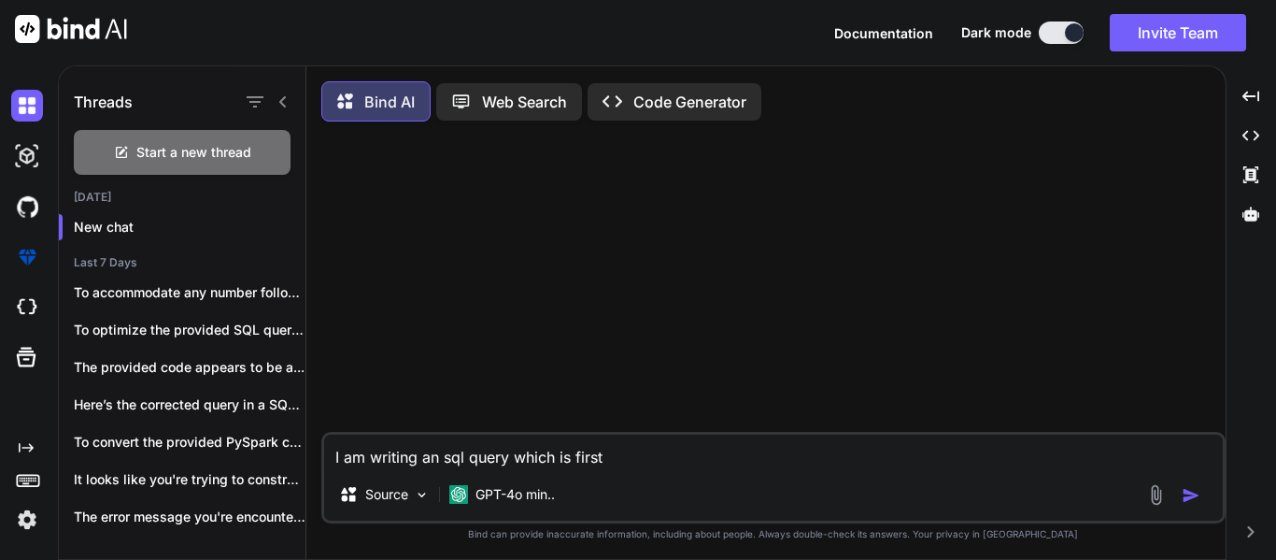
type textarea "x"
type textarea "I am writing an sql query which is first do"
type textarea "x"
type textarea "I am writing an sql query which is first d"
type textarea "x"
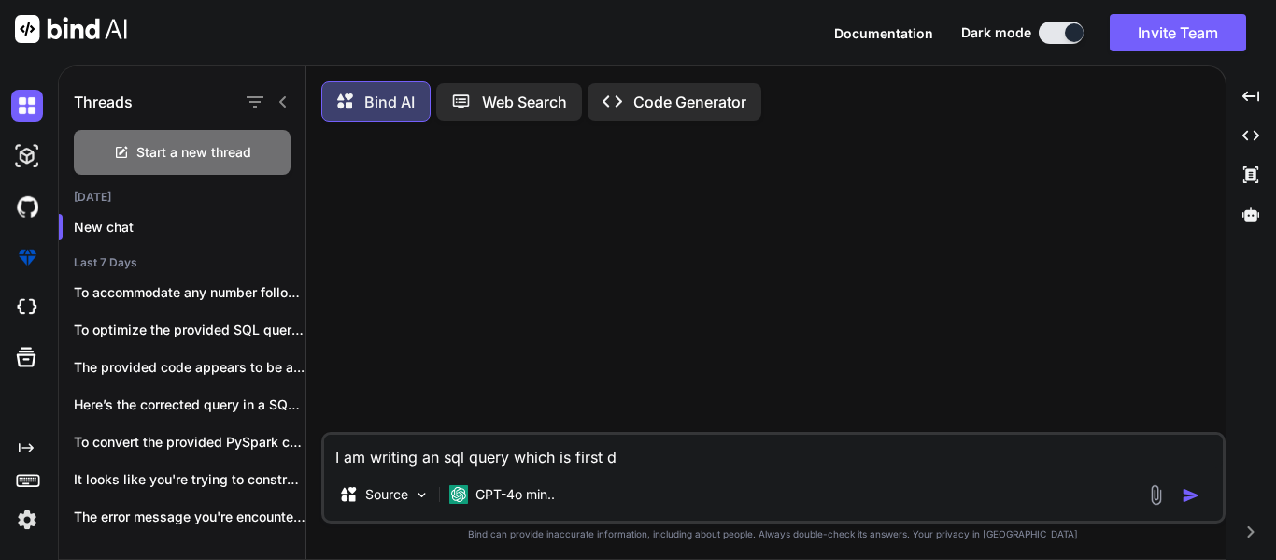
type textarea "I am writing an sql query which is first"
type textarea "x"
type textarea "I am writing an sql query which is first s"
type textarea "x"
type textarea "I am writing an sql query which is first sl"
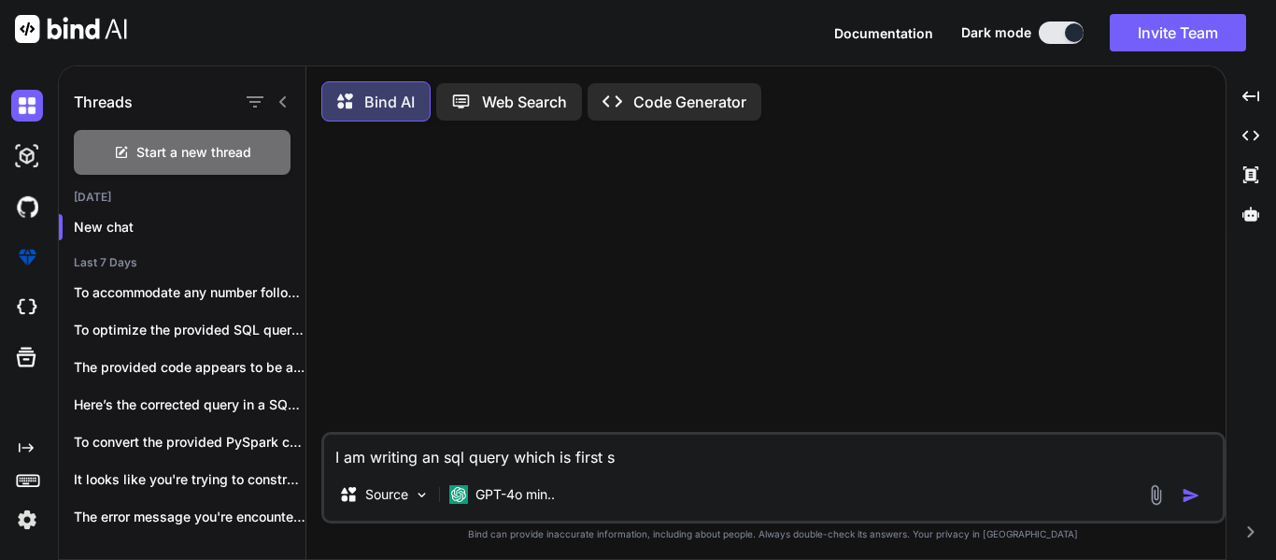
type textarea "x"
type textarea "I am writing an sql query which is first sle"
type textarea "x"
type textarea "I am writing an sql query which is first sl"
type textarea "x"
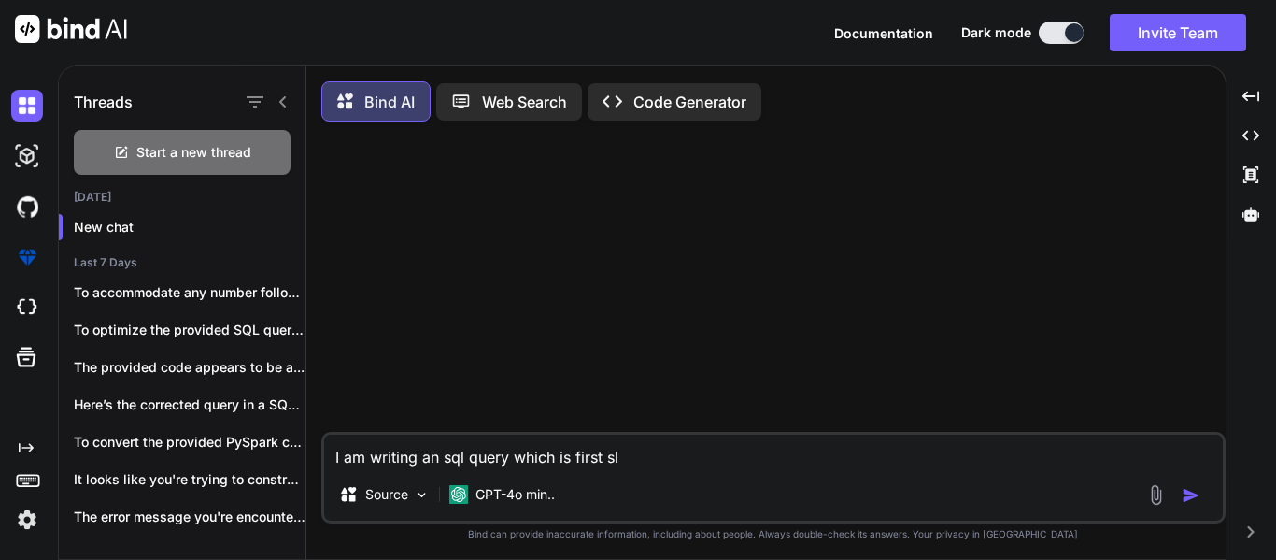
type textarea "I am writing an sql query which is first s"
type textarea "x"
type textarea "I am writing an sql query which is first se"
type textarea "x"
type textarea "I am writing an sql query which is first sel"
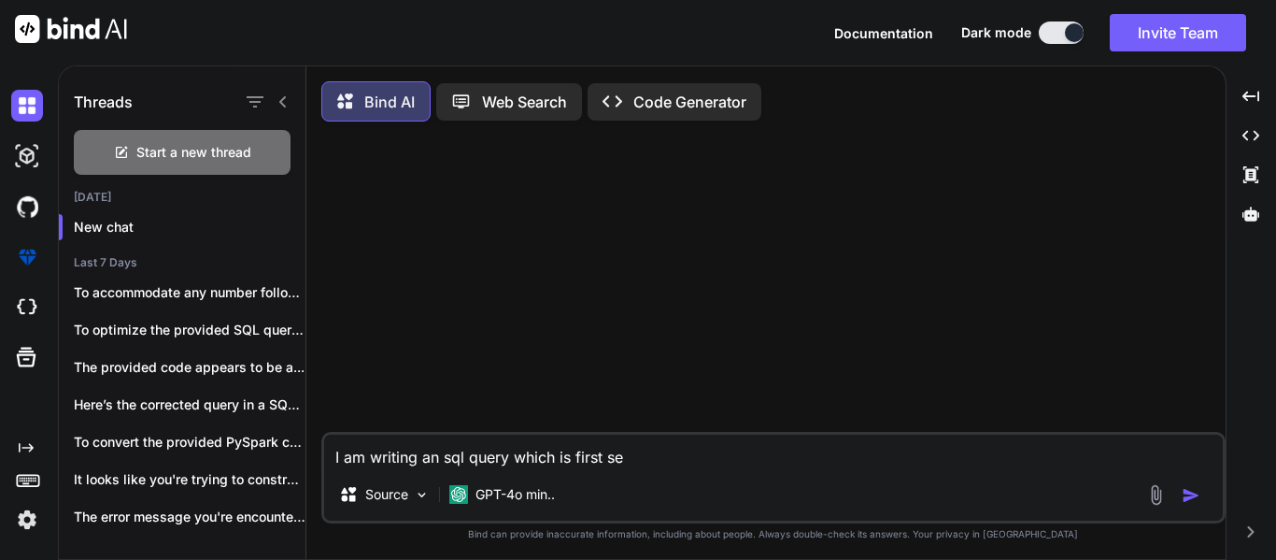
type textarea "x"
type textarea "I am writing an sql query which is first sele"
type textarea "x"
type textarea "I am writing an sql query which is first selec"
type textarea "x"
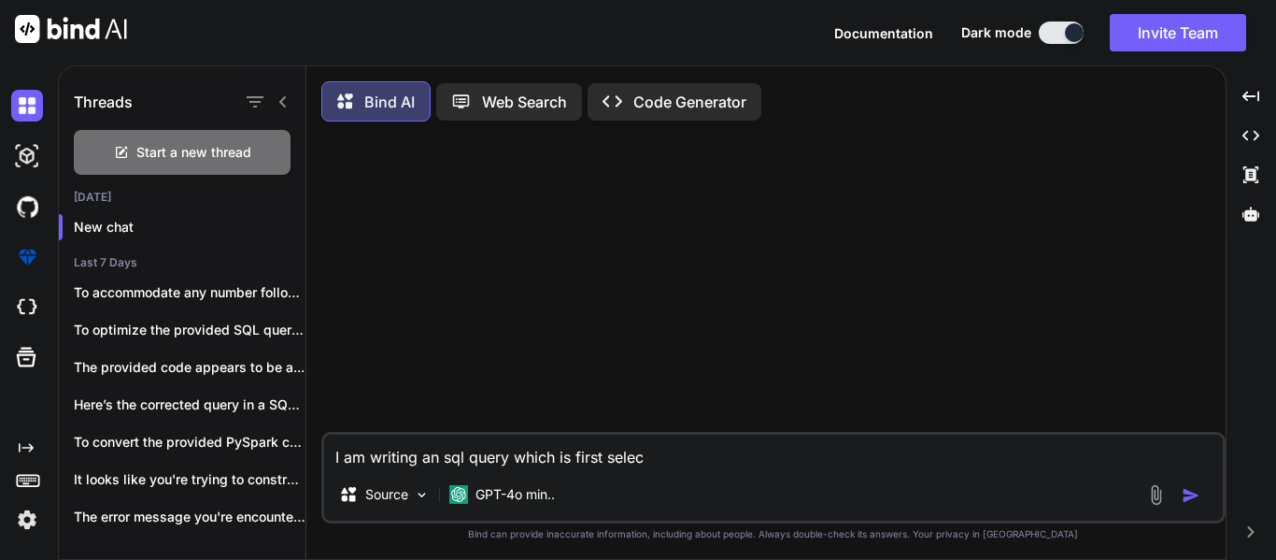
type textarea "I am writing an sql query which is first select"
type textarea "x"
type textarea "I am writing an sql query which is first selecti"
type textarea "x"
type textarea "I am writing an sql query which is first selectin"
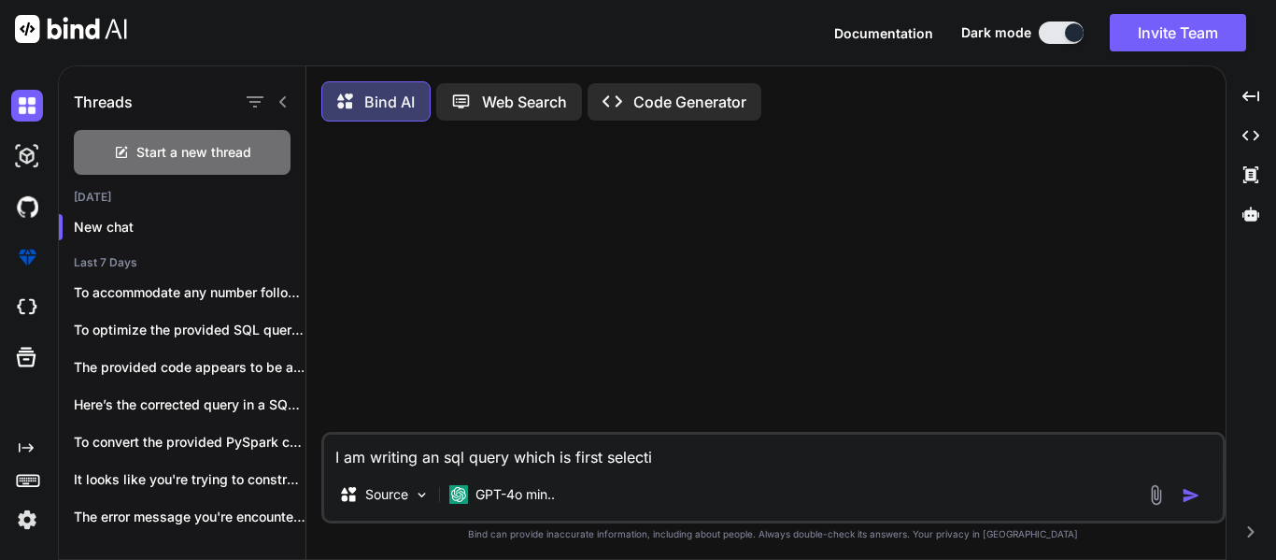
type textarea "x"
type textarea "I am writing an sql query which is first selecting"
type textarea "x"
type textarea "I am writing an sql query which is first selecting"
type textarea "x"
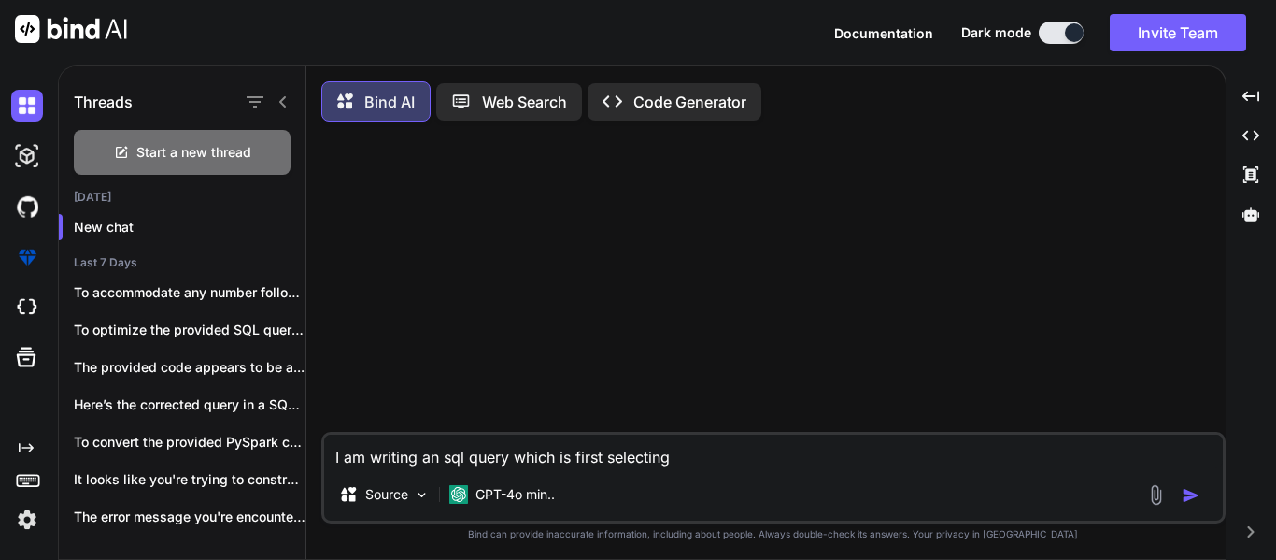
type textarea "I am writing an sql query which is first selecting a"
type textarea "x"
type textarea "I am writing an sql query which is first selecting al"
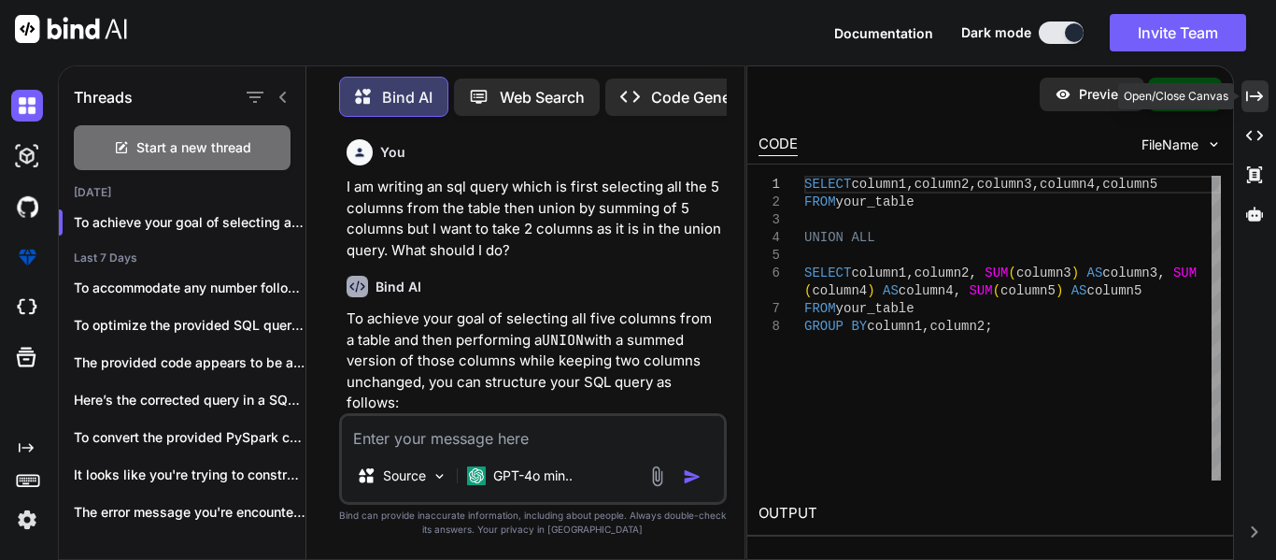
click at [1264, 84] on div "Created with Pixso." at bounding box center [1255, 96] width 27 height 32
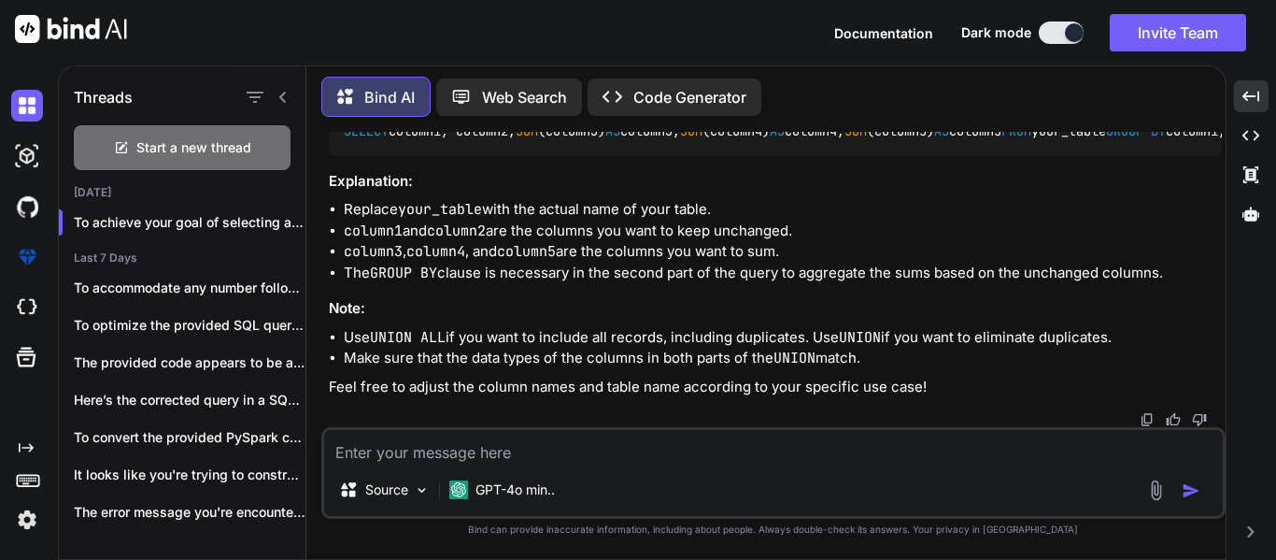
scroll to position [455, 0]
click at [597, 463] on div "Source GPT-4o min.." at bounding box center [773, 473] width 904 height 92
click at [606, 458] on textarea at bounding box center [773, 447] width 899 height 34
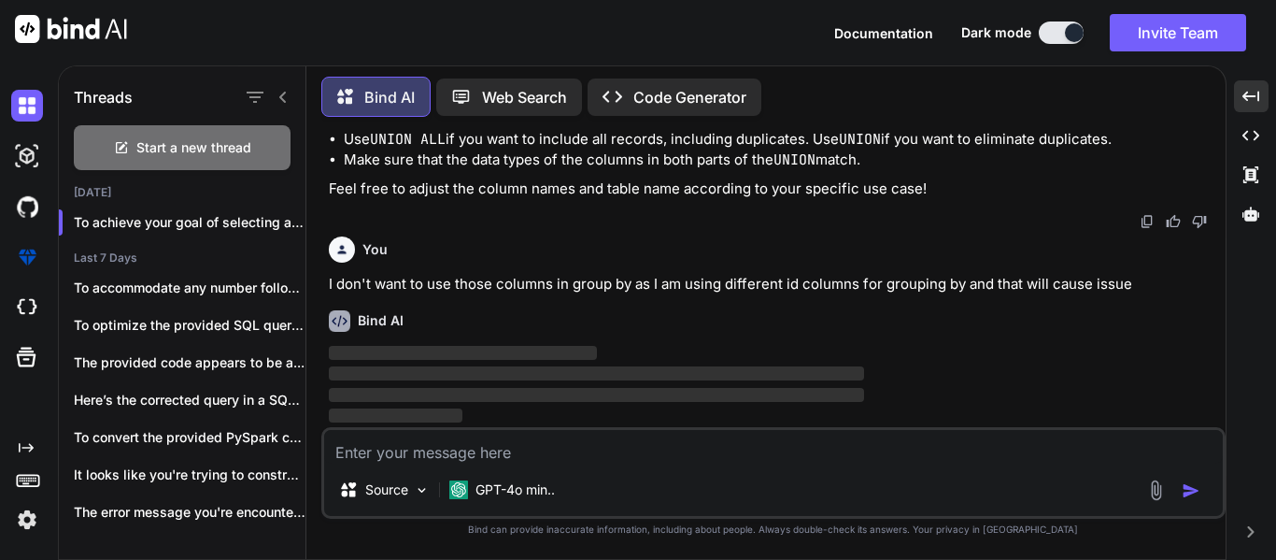
scroll to position [653, 0]
click at [717, 292] on p "I don't want to use those columns in group by as I am using different id column…" at bounding box center [775, 284] width 893 height 21
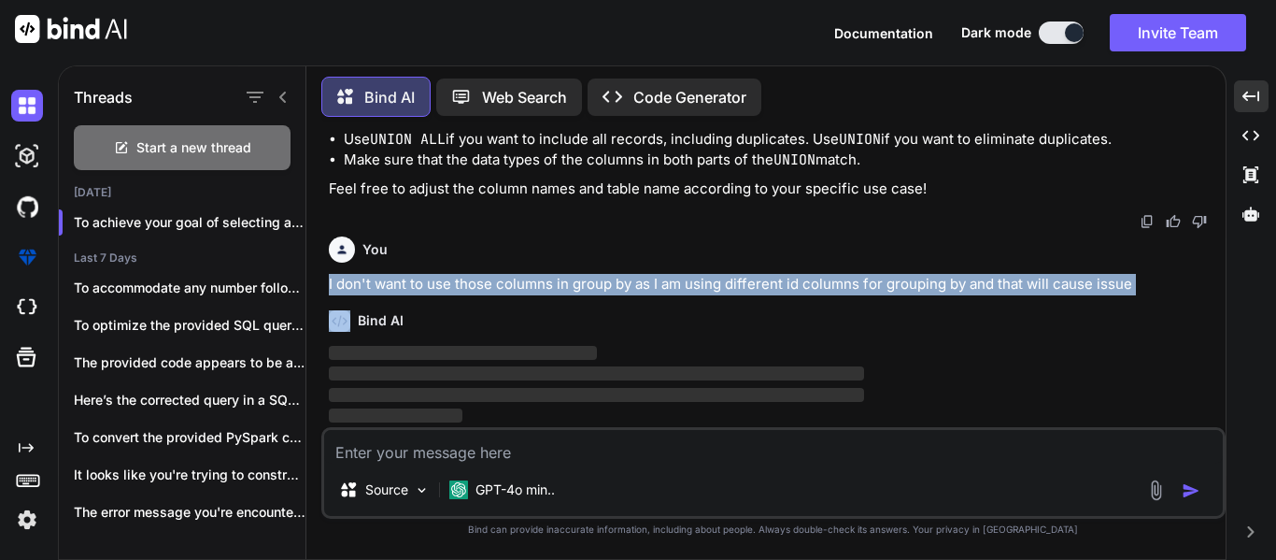
click at [717, 292] on p "I don't want to use those columns in group by as I am using different id column…" at bounding box center [775, 284] width 893 height 21
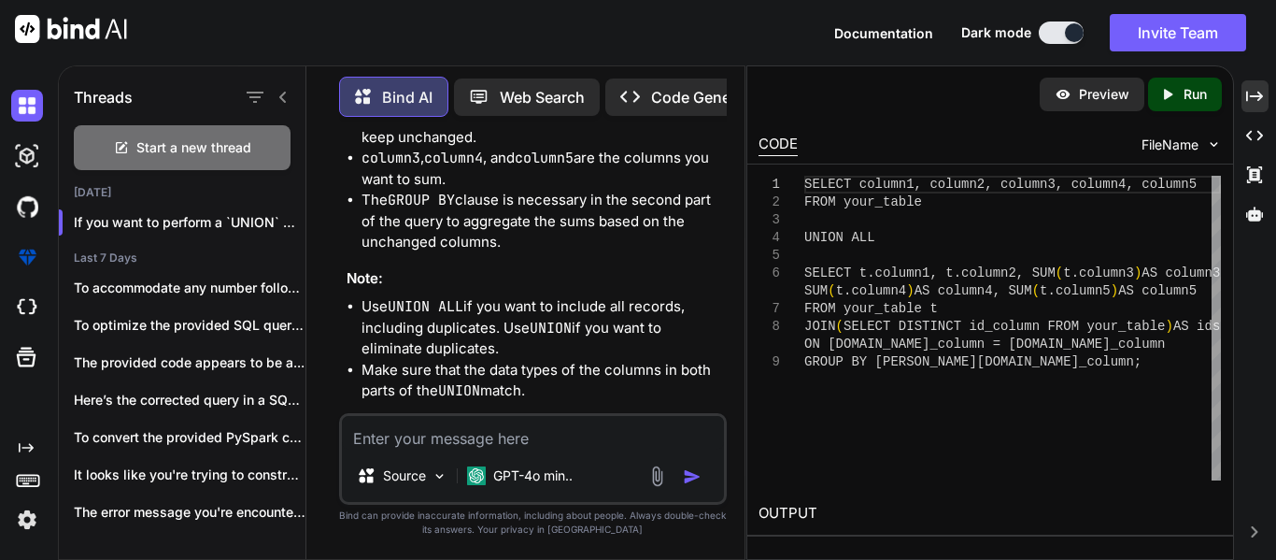
scroll to position [930, 0]
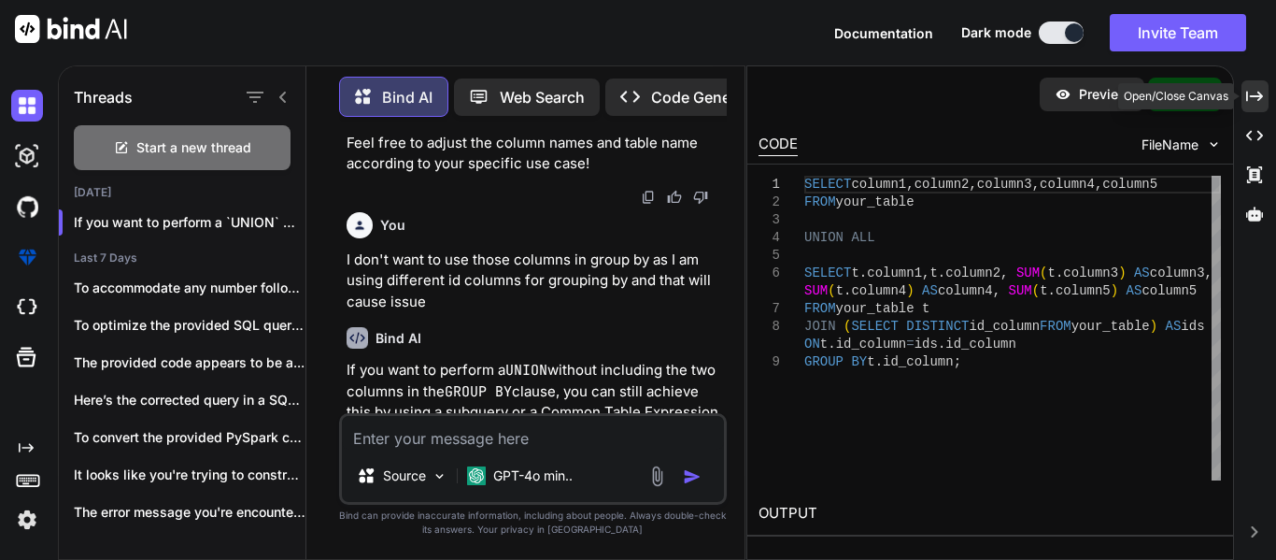
click at [1261, 93] on icon "Created with Pixso." at bounding box center [1254, 96] width 17 height 17
